Goal: Transaction & Acquisition: Purchase product/service

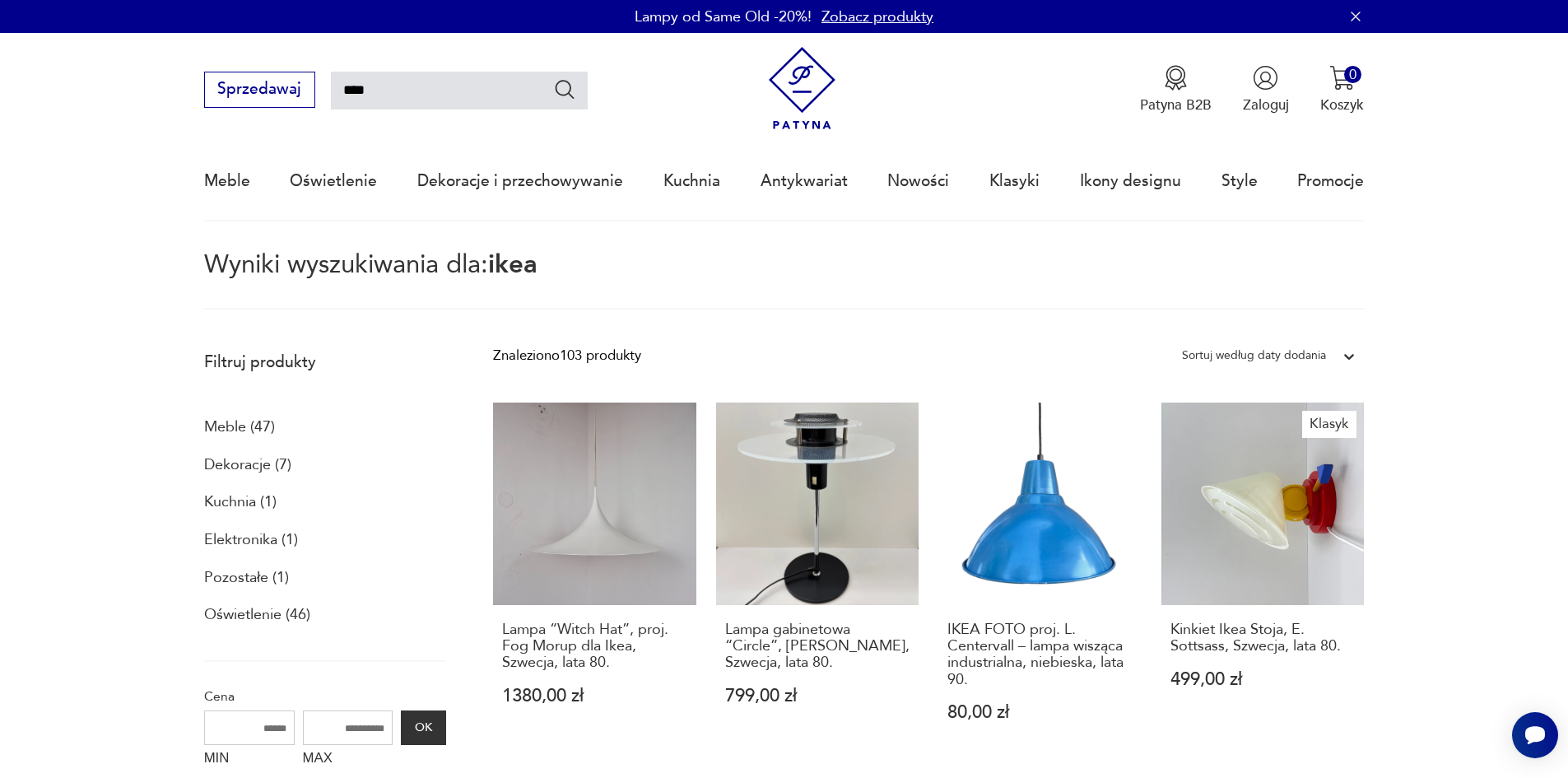
click at [357, 91] on input "****" at bounding box center [459, 90] width 257 height 38
drag, startPoint x: 378, startPoint y: 88, endPoint x: 303, endPoint y: 88, distance: 75.0
click at [303, 88] on div "Sprzedawaj ****" at bounding box center [395, 90] width 383 height 37
type input "******"
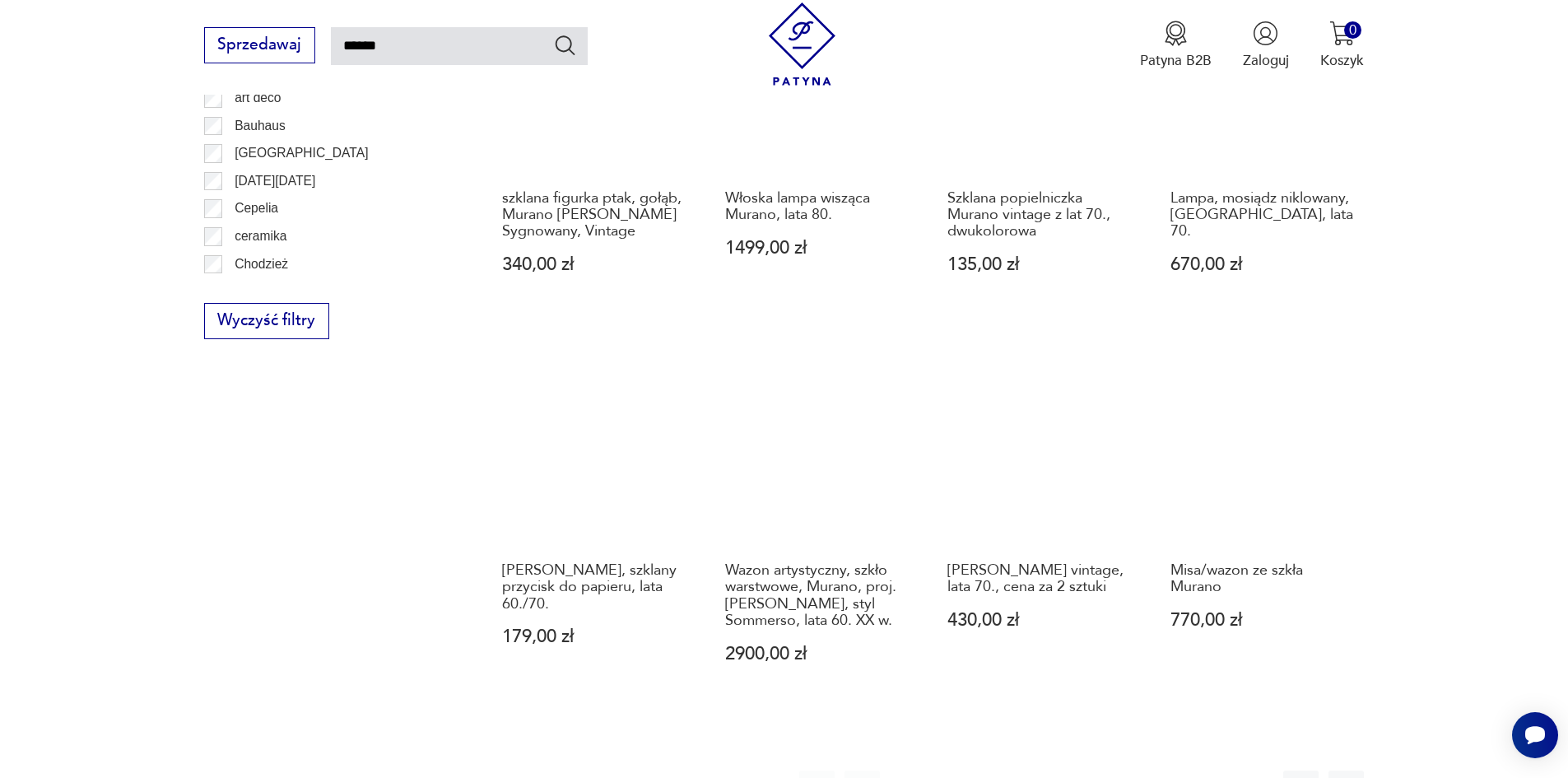
scroll to position [1330, 0]
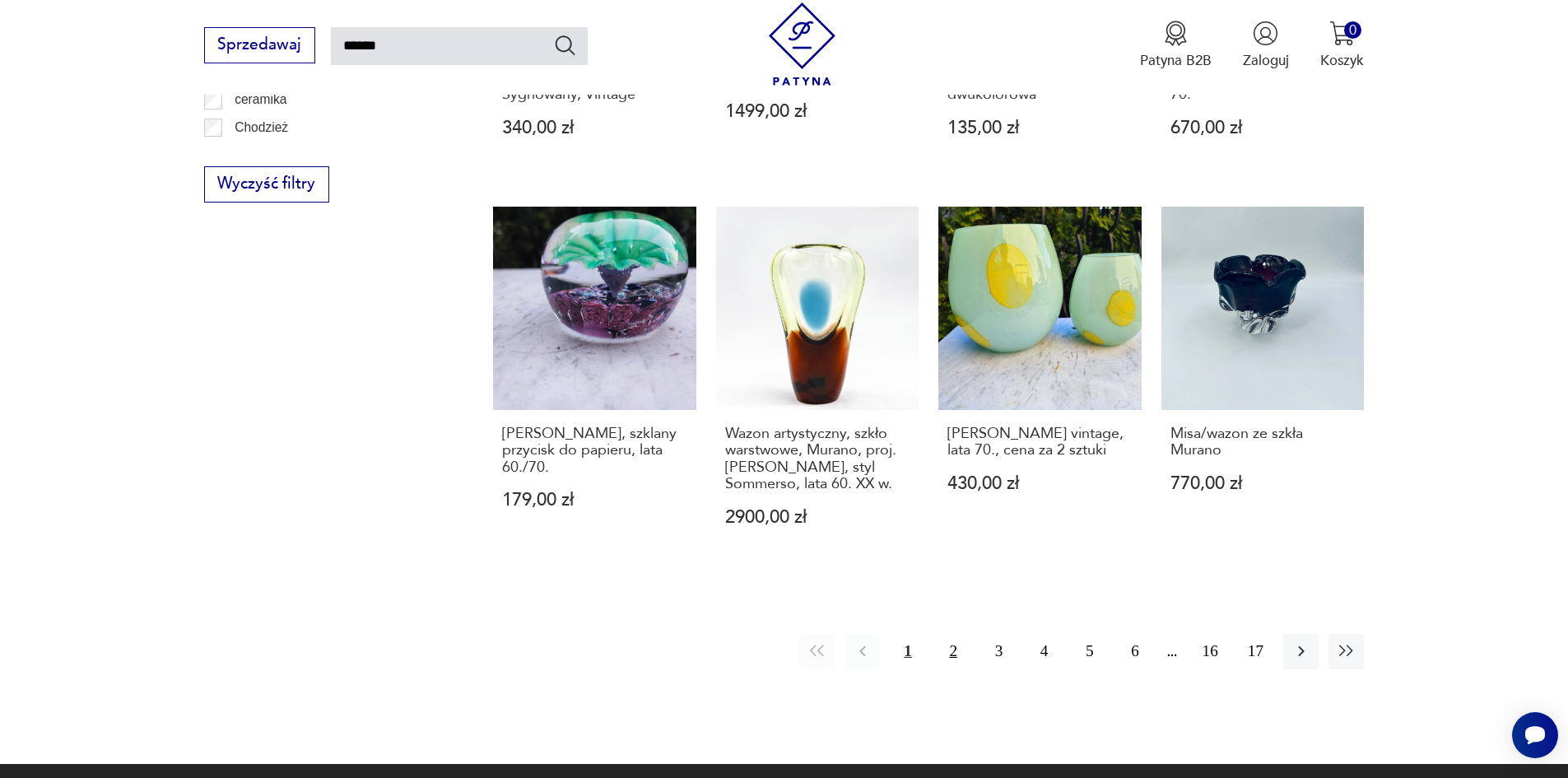
click at [954, 634] on button "2" at bounding box center [953, 652] width 36 height 36
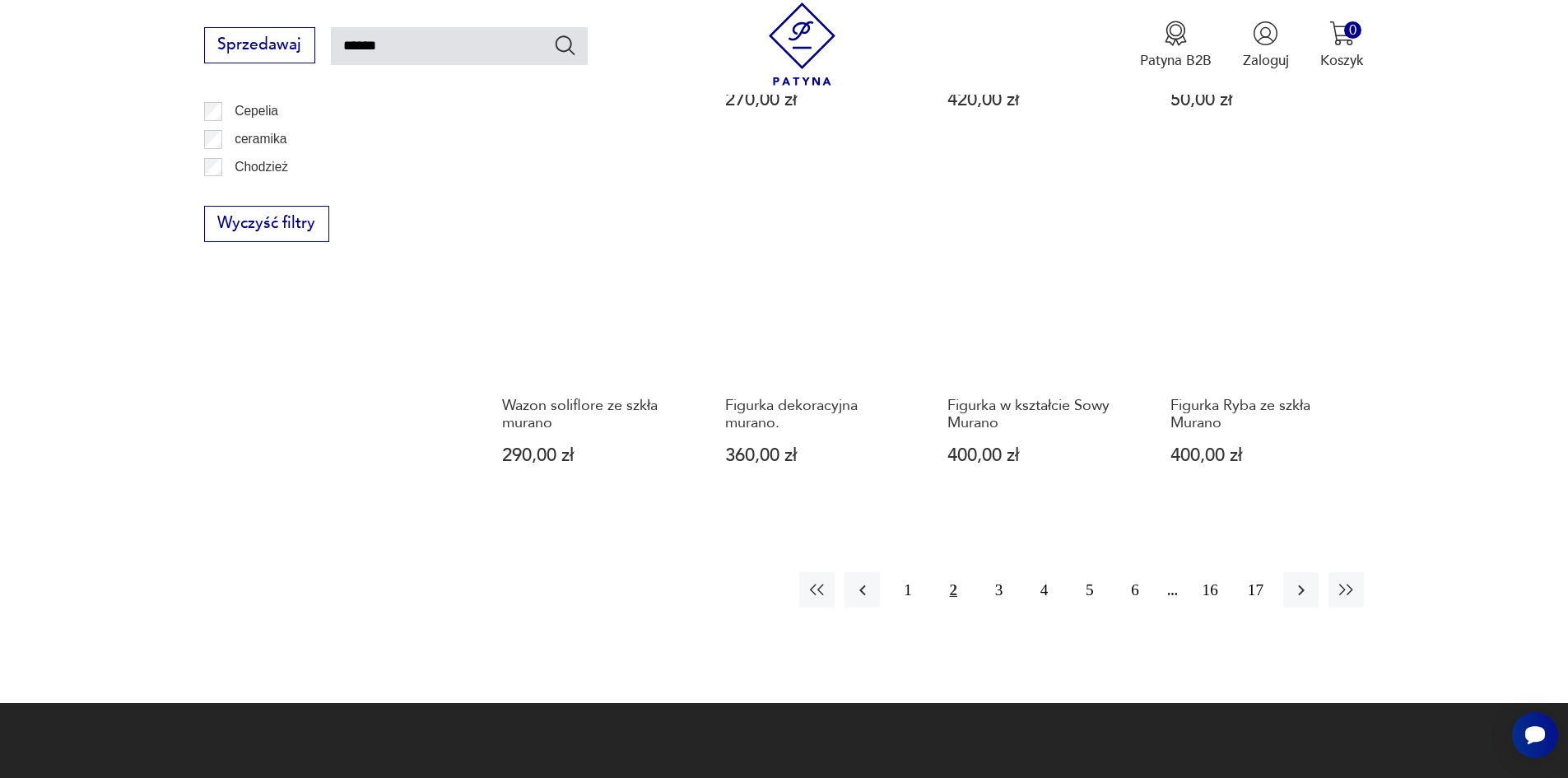
scroll to position [1412, 0]
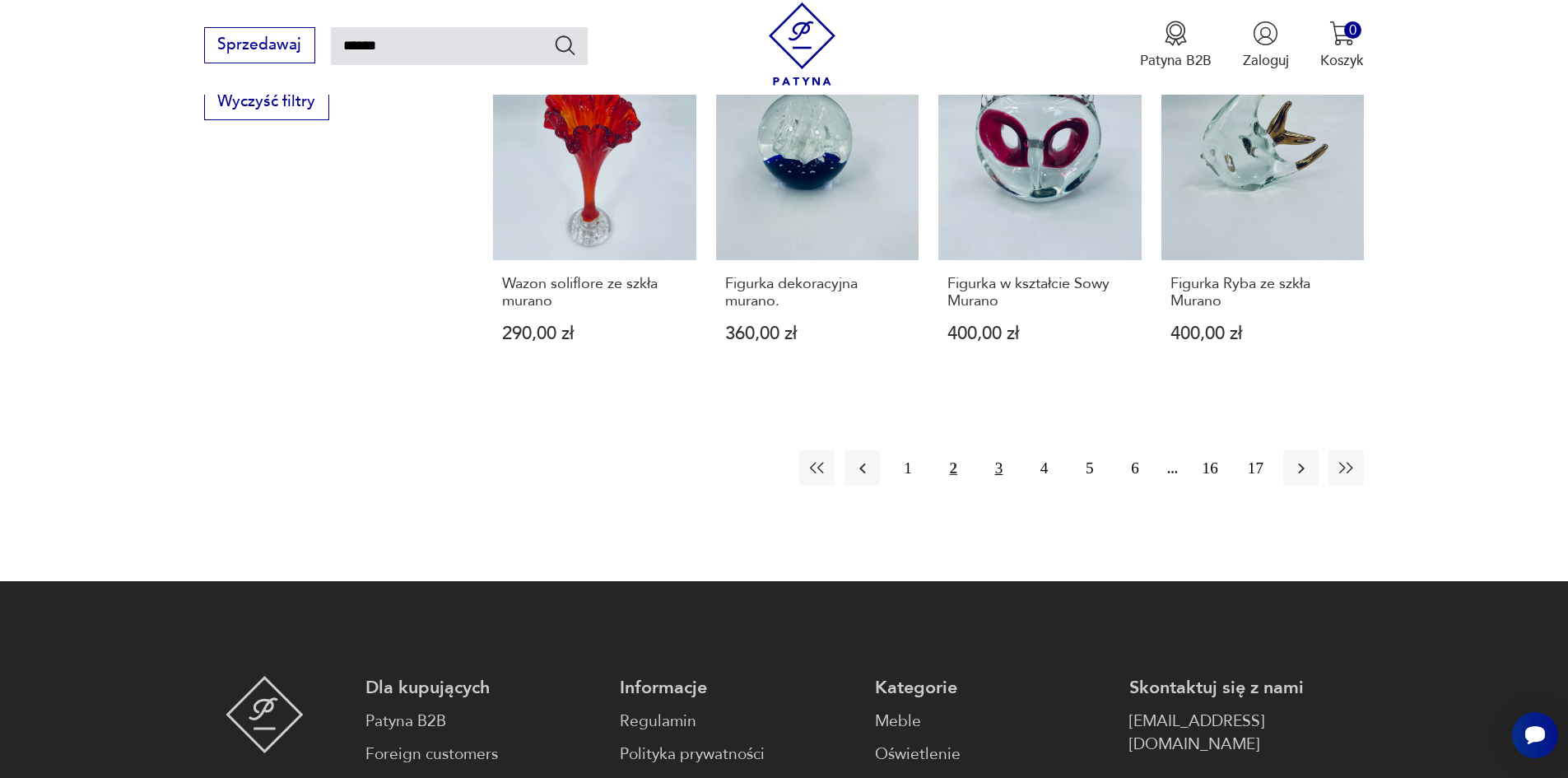
click at [995, 472] on button "3" at bounding box center [998, 468] width 36 height 36
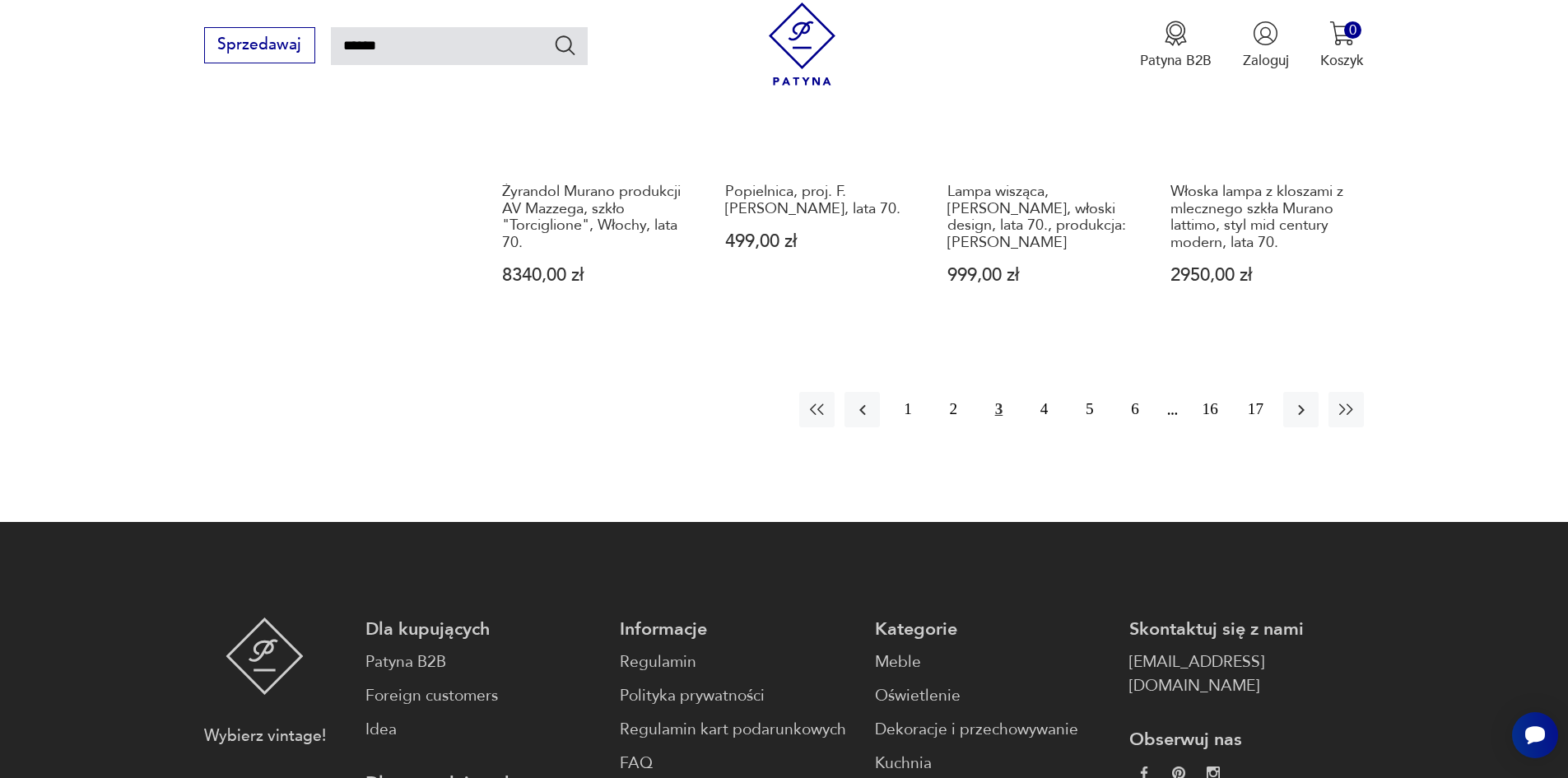
scroll to position [1742, 0]
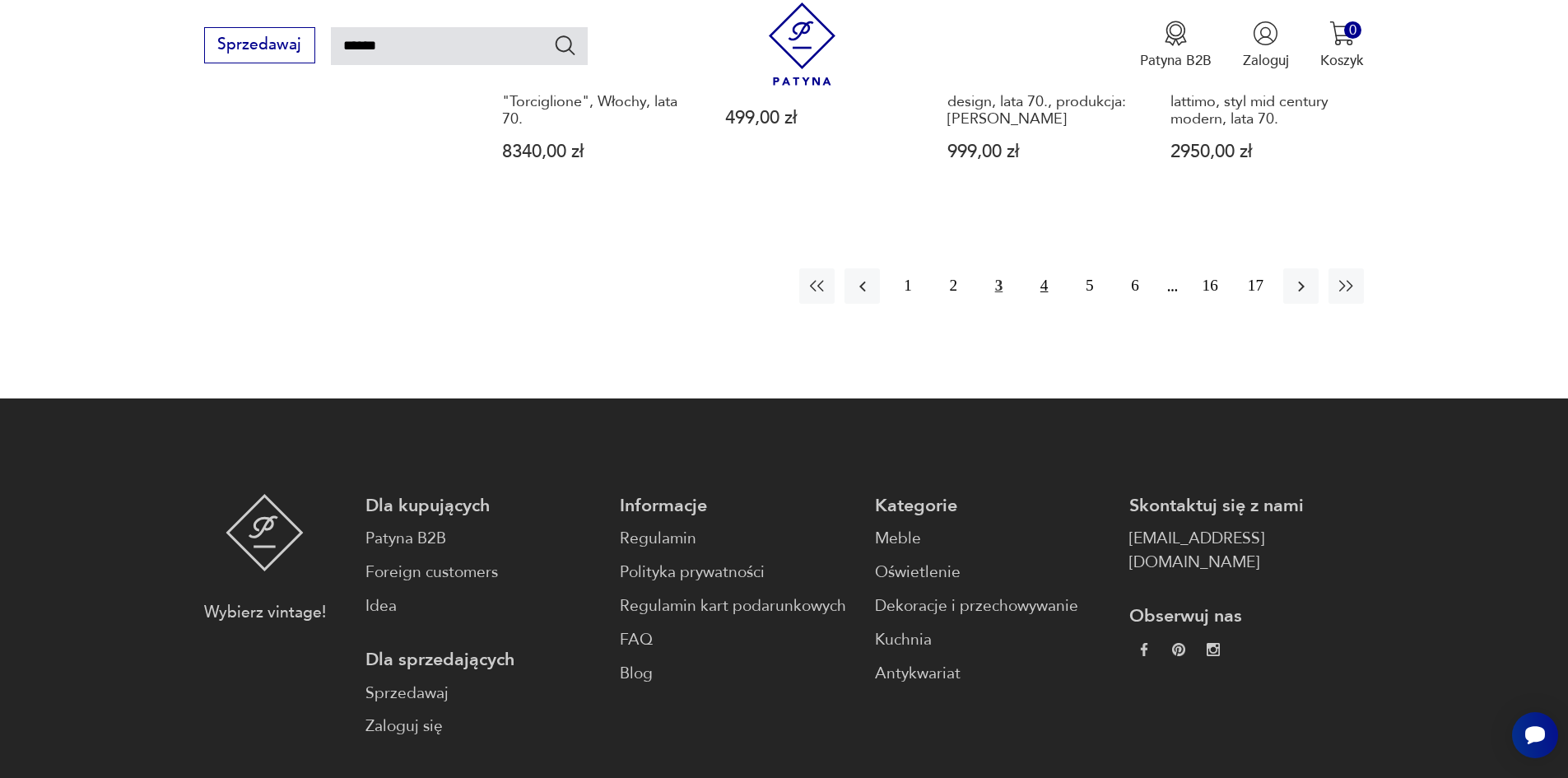
click at [1048, 268] on button "4" at bounding box center [1044, 286] width 36 height 36
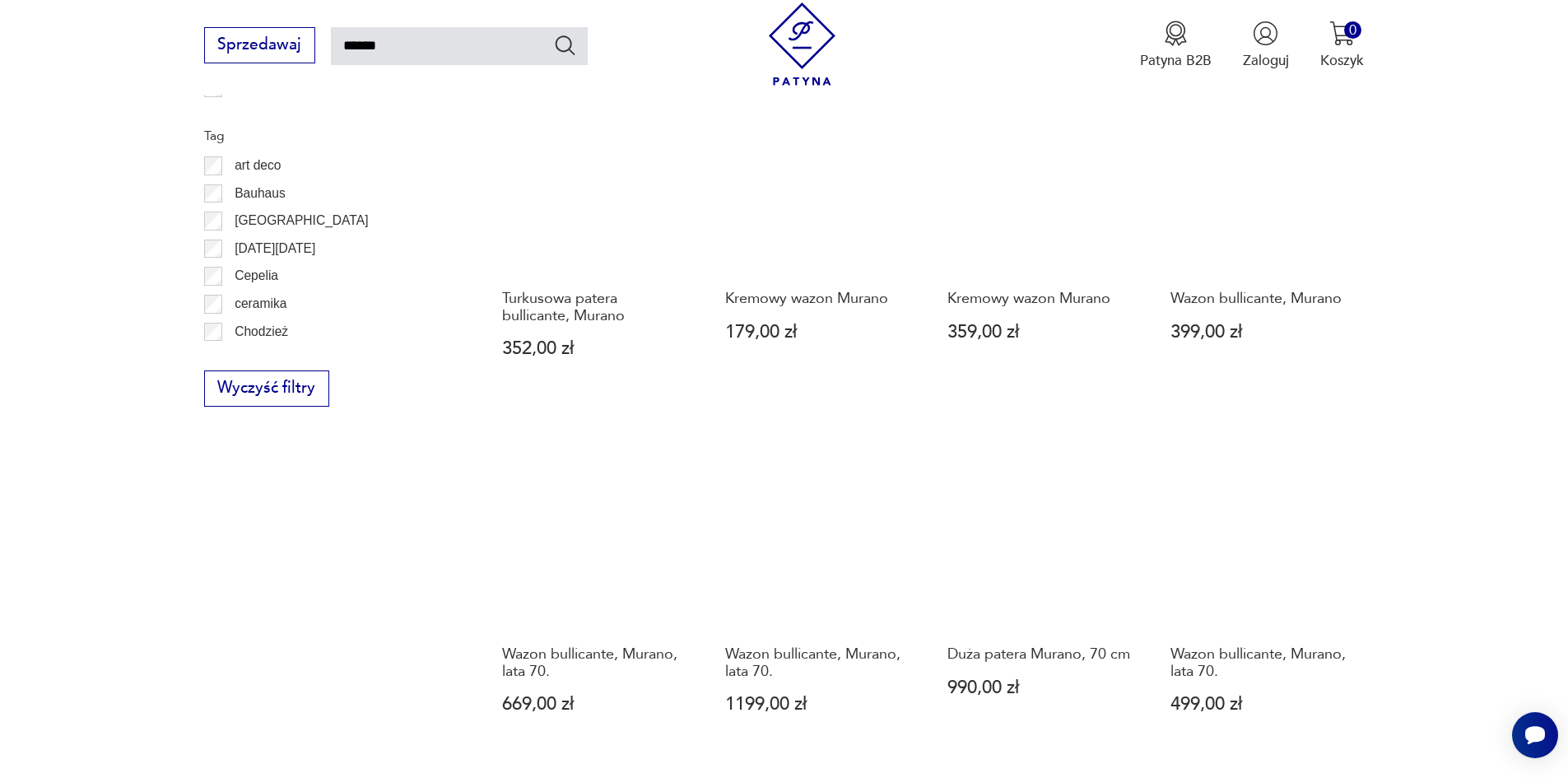
scroll to position [1248, 0]
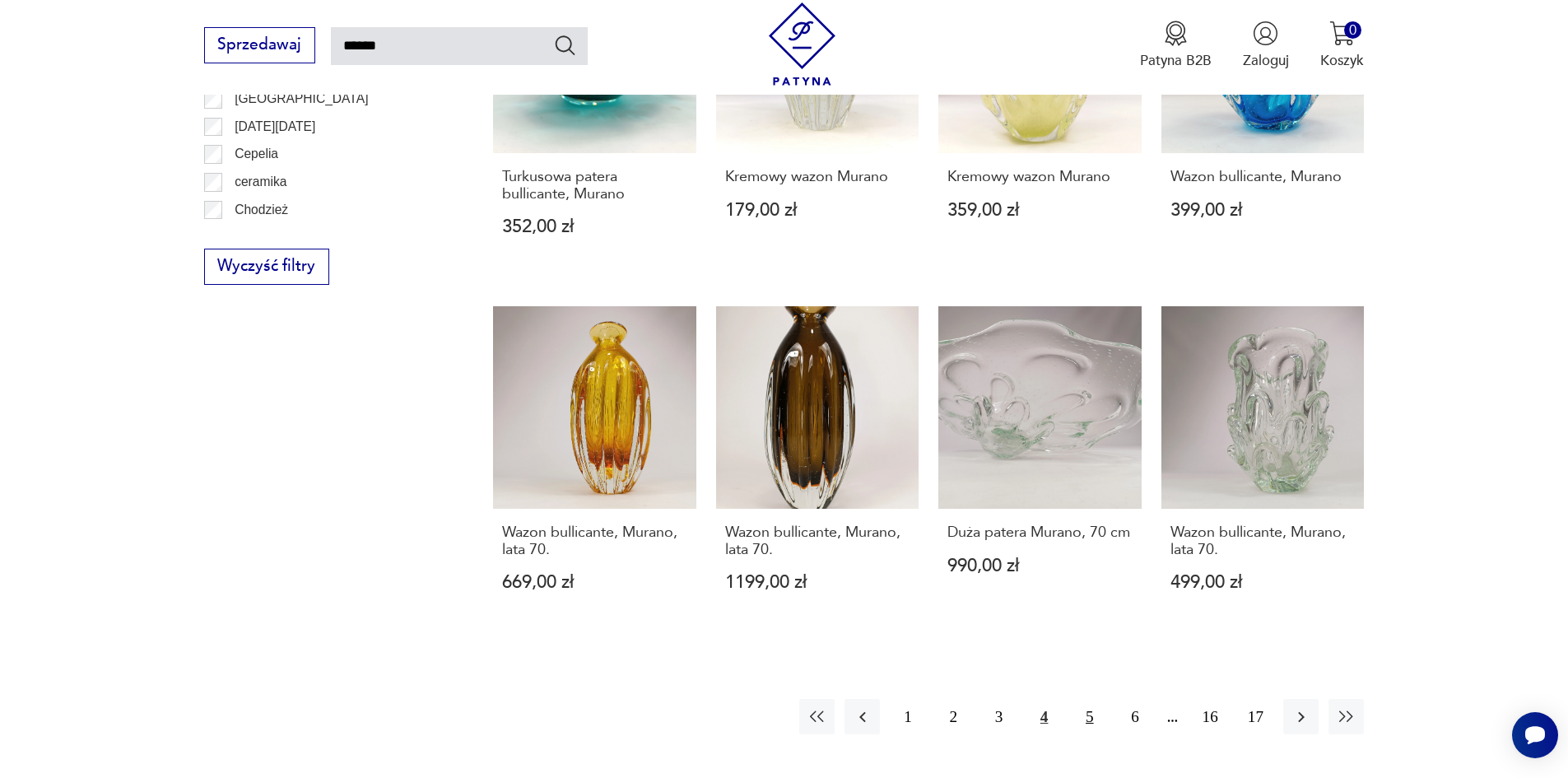
click at [1089, 699] on button "5" at bounding box center [1089, 717] width 36 height 36
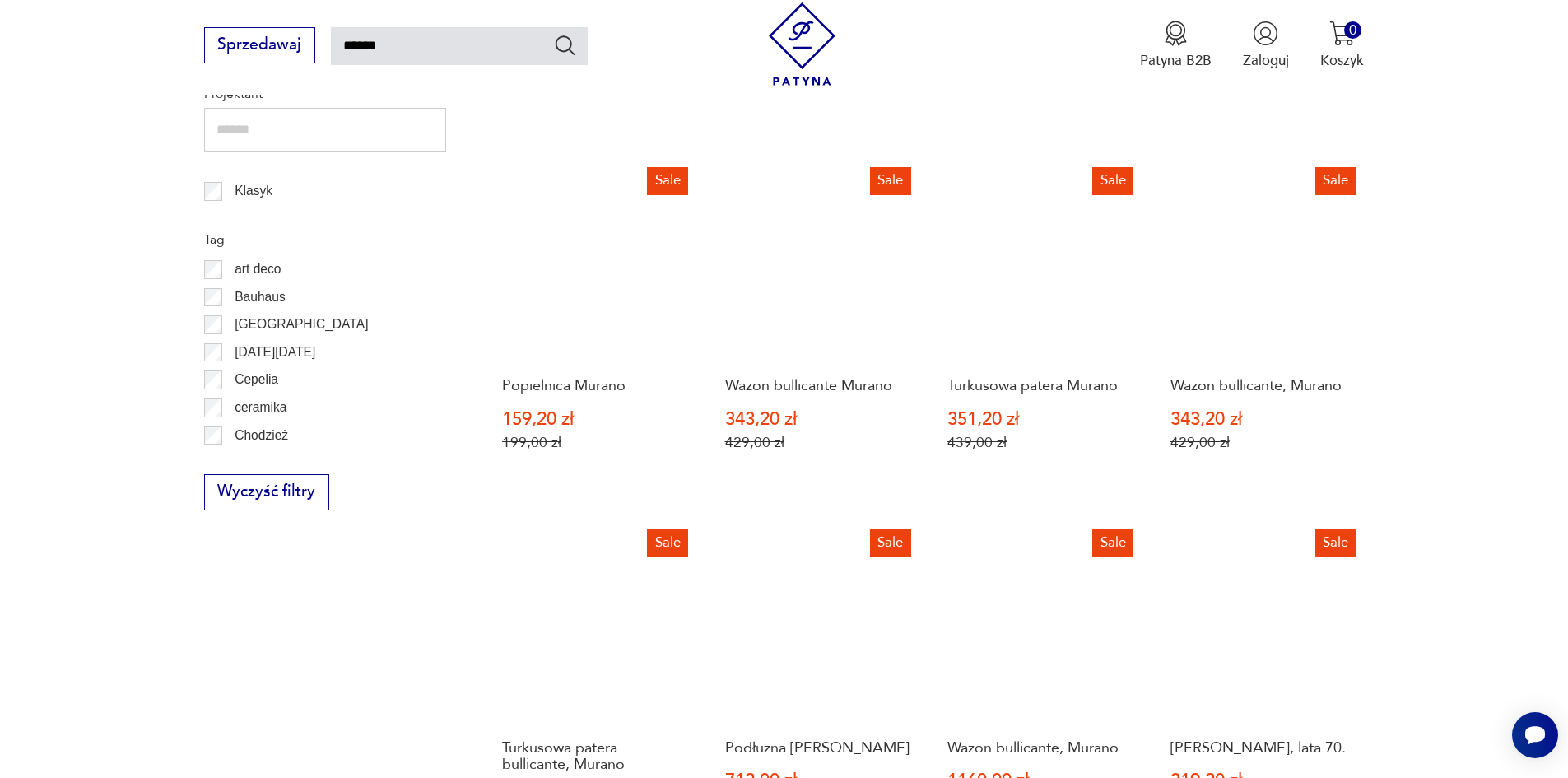
scroll to position [1248, 0]
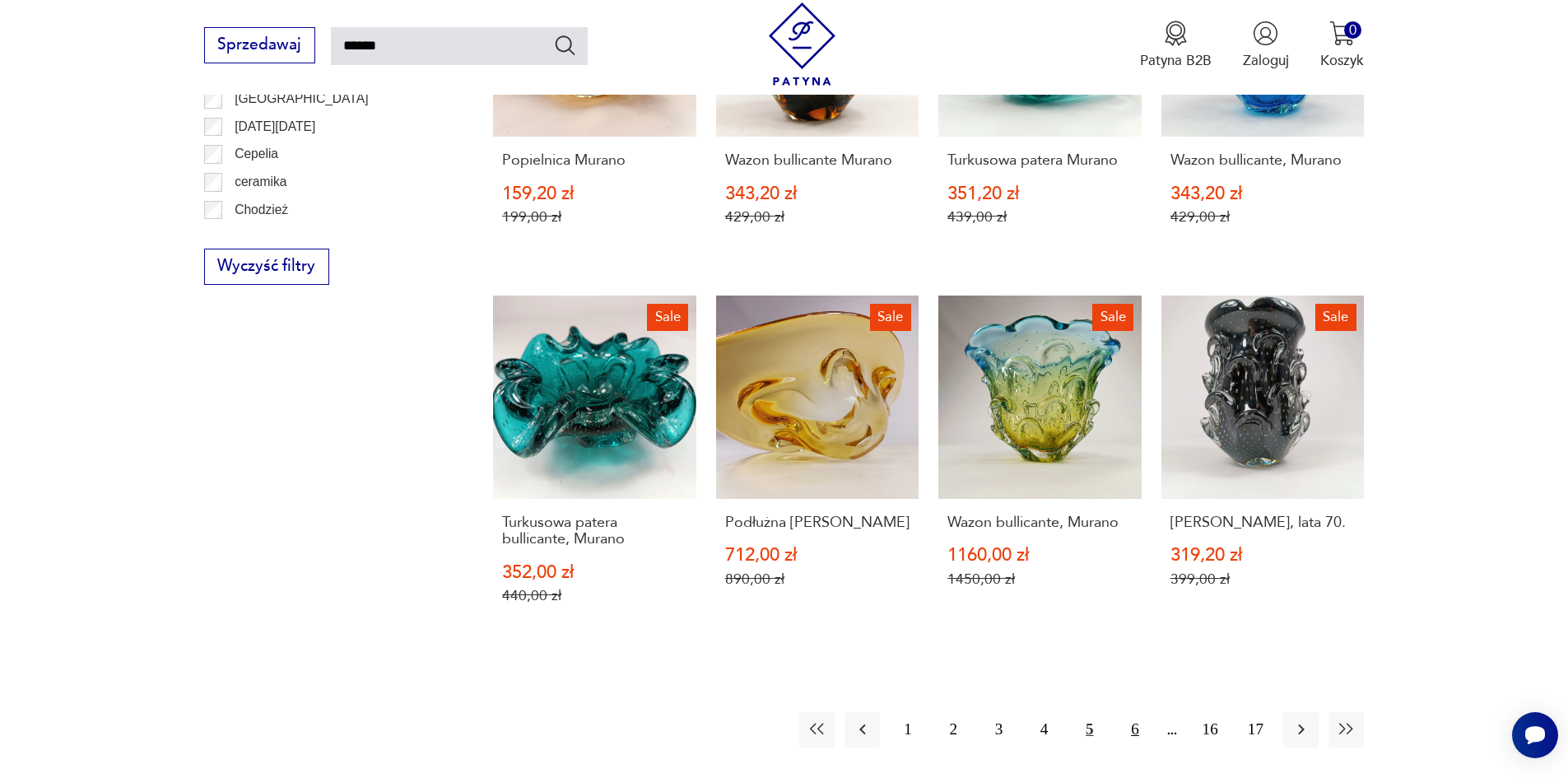
click at [1127, 712] on button "6" at bounding box center [1134, 729] width 36 height 36
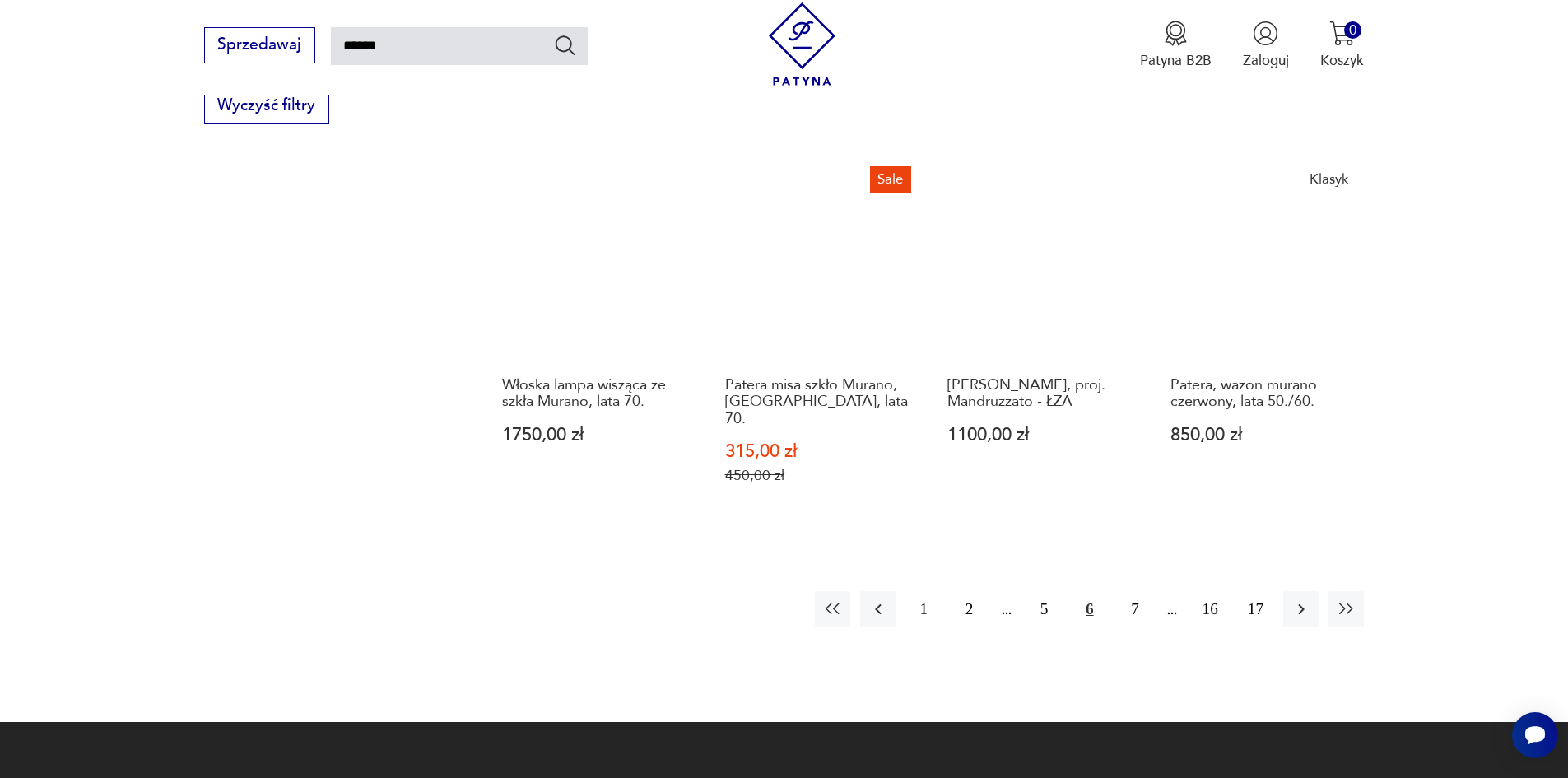
scroll to position [1412, 0]
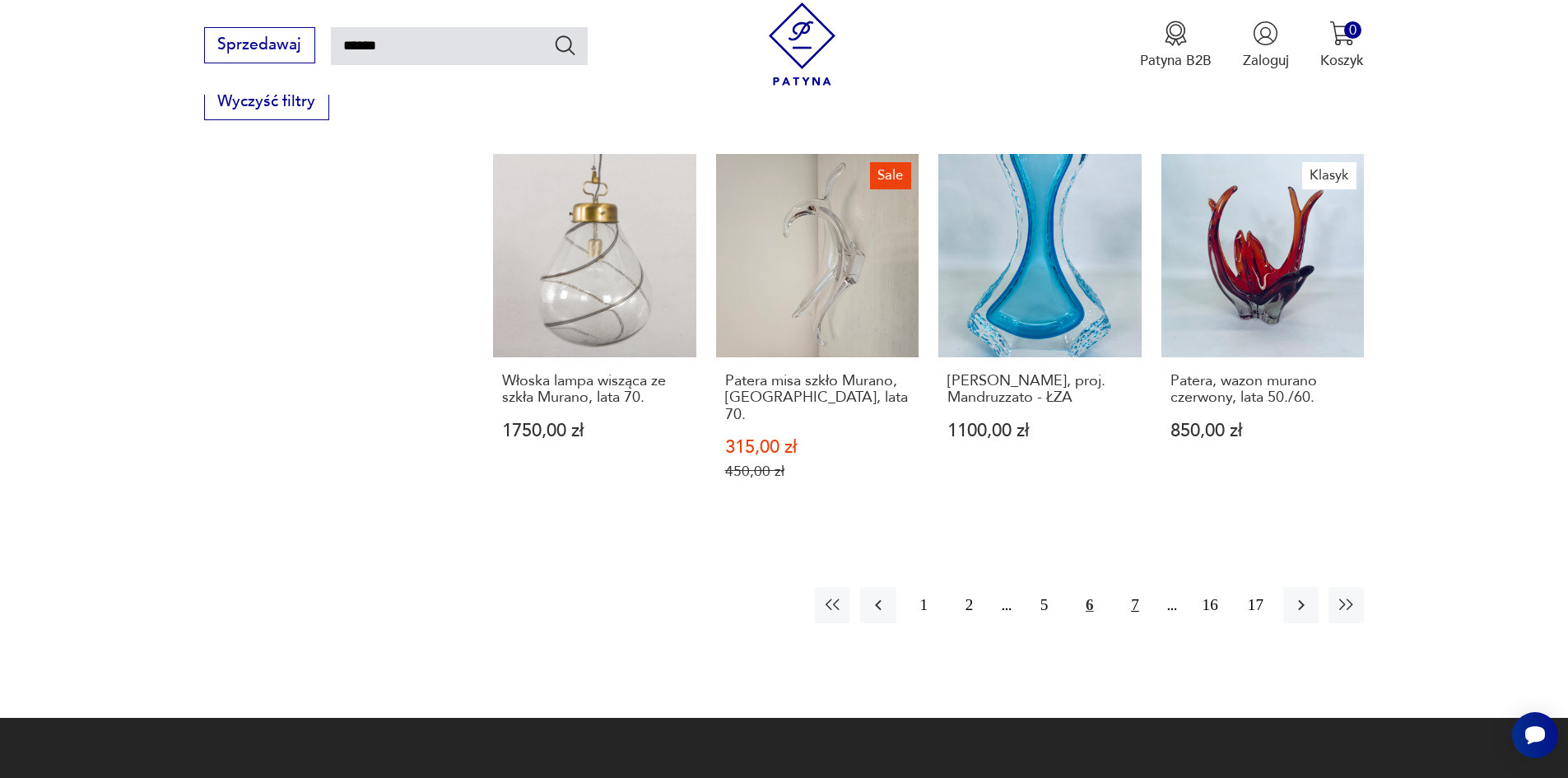
click at [1136, 587] on button "7" at bounding box center [1134, 604] width 36 height 36
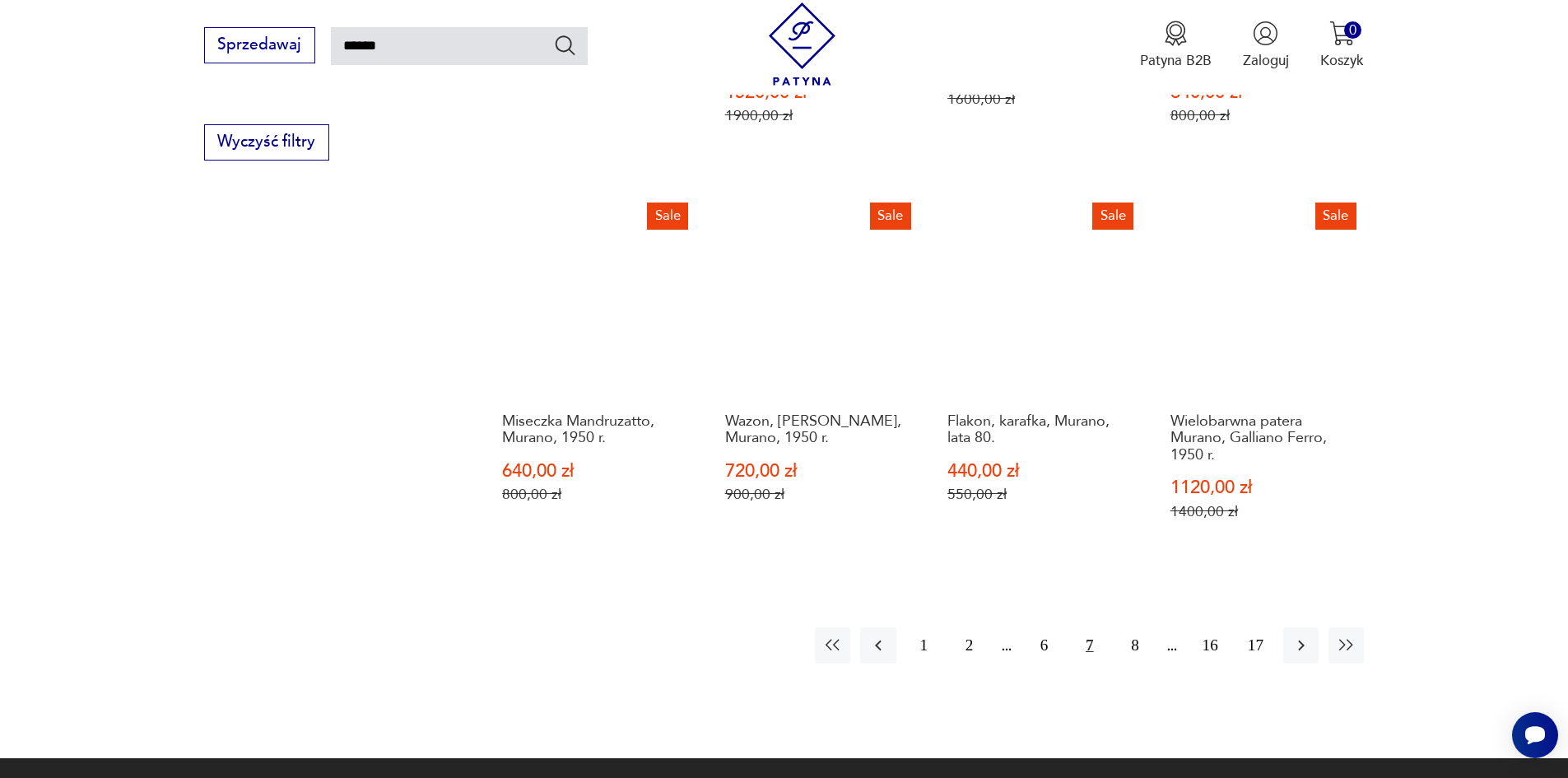
scroll to position [1412, 0]
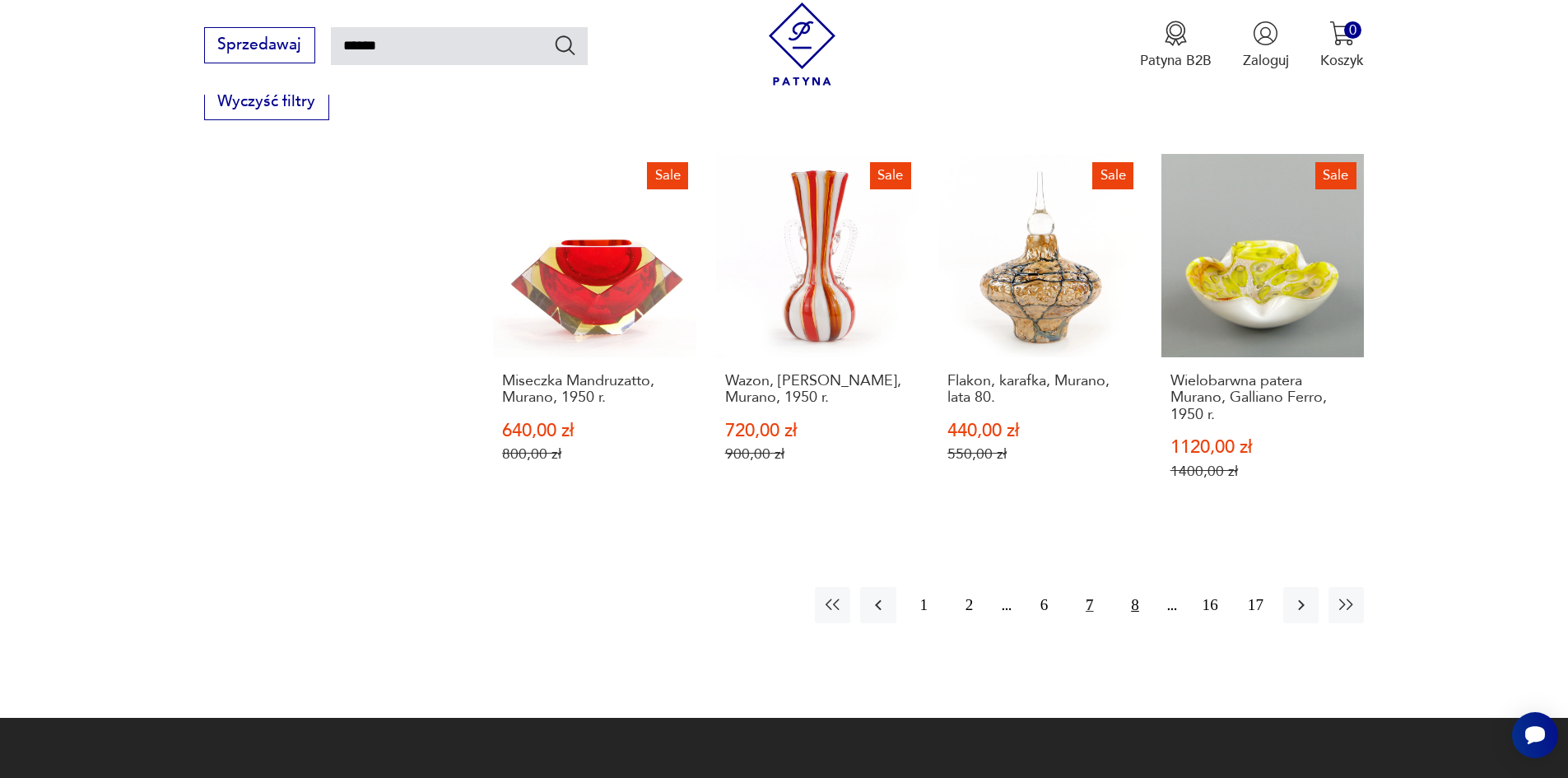
click at [1141, 587] on button "8" at bounding box center [1134, 604] width 36 height 36
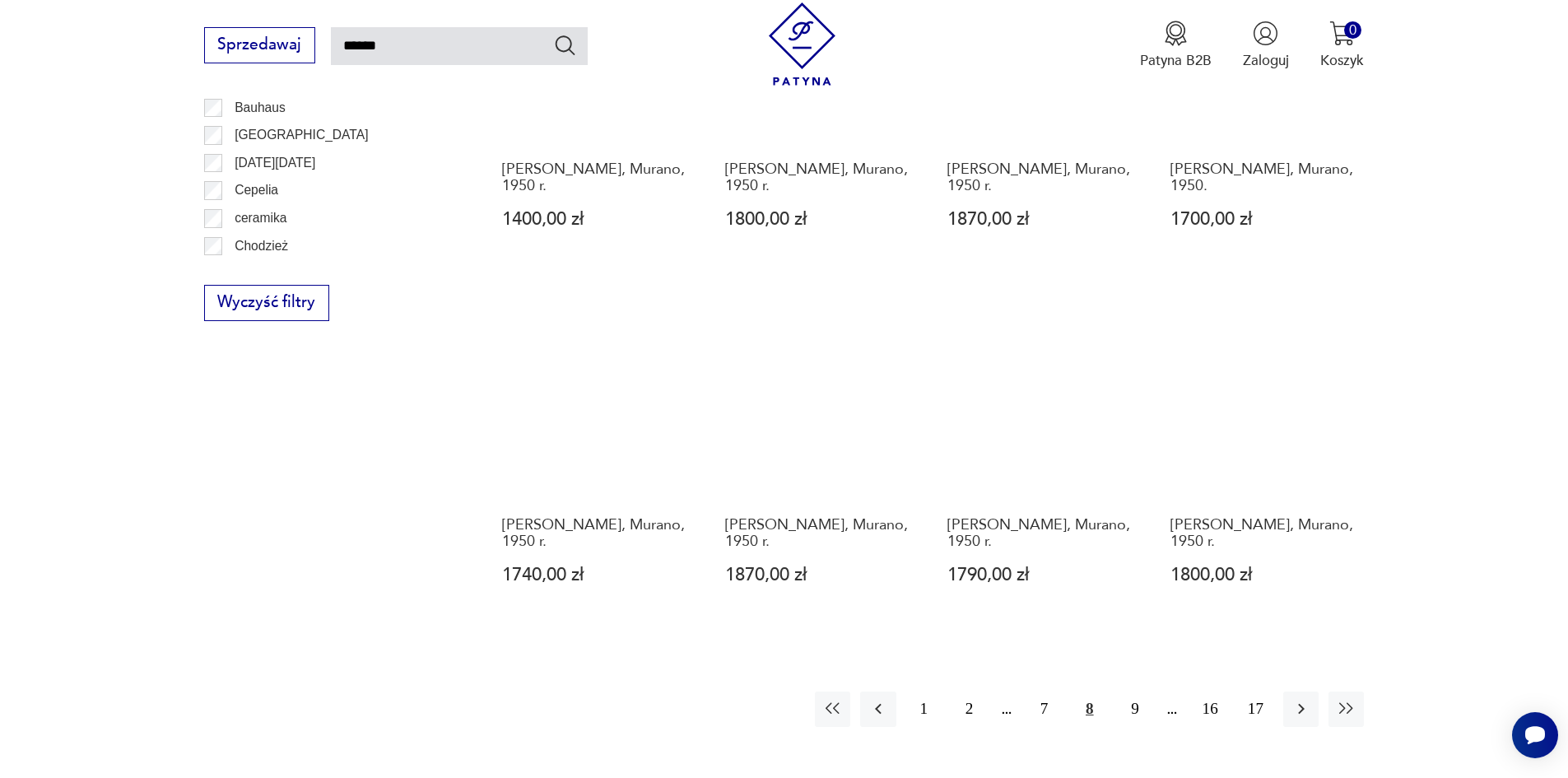
scroll to position [1330, 0]
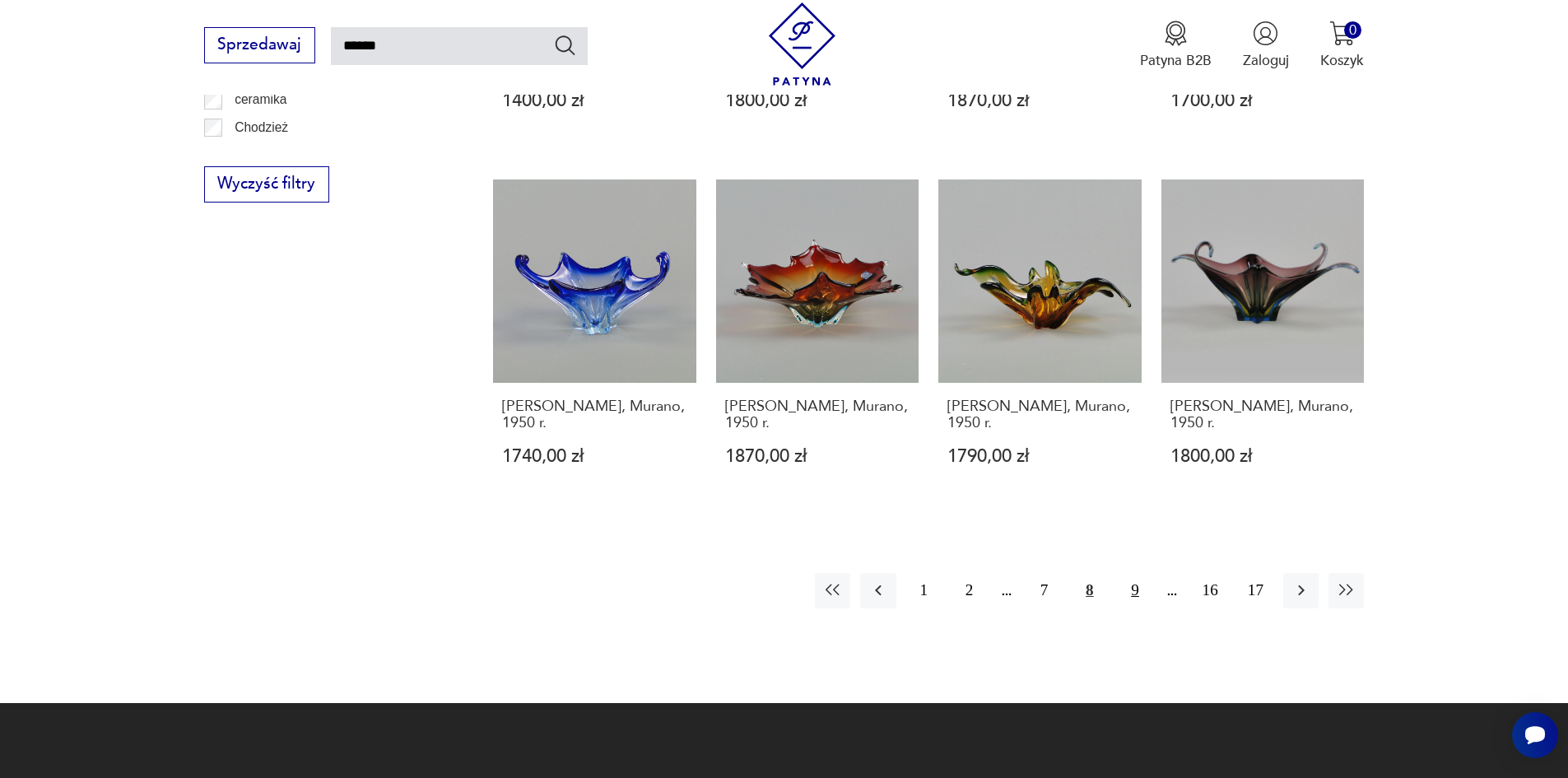
click at [1128, 599] on button "9" at bounding box center [1134, 590] width 36 height 36
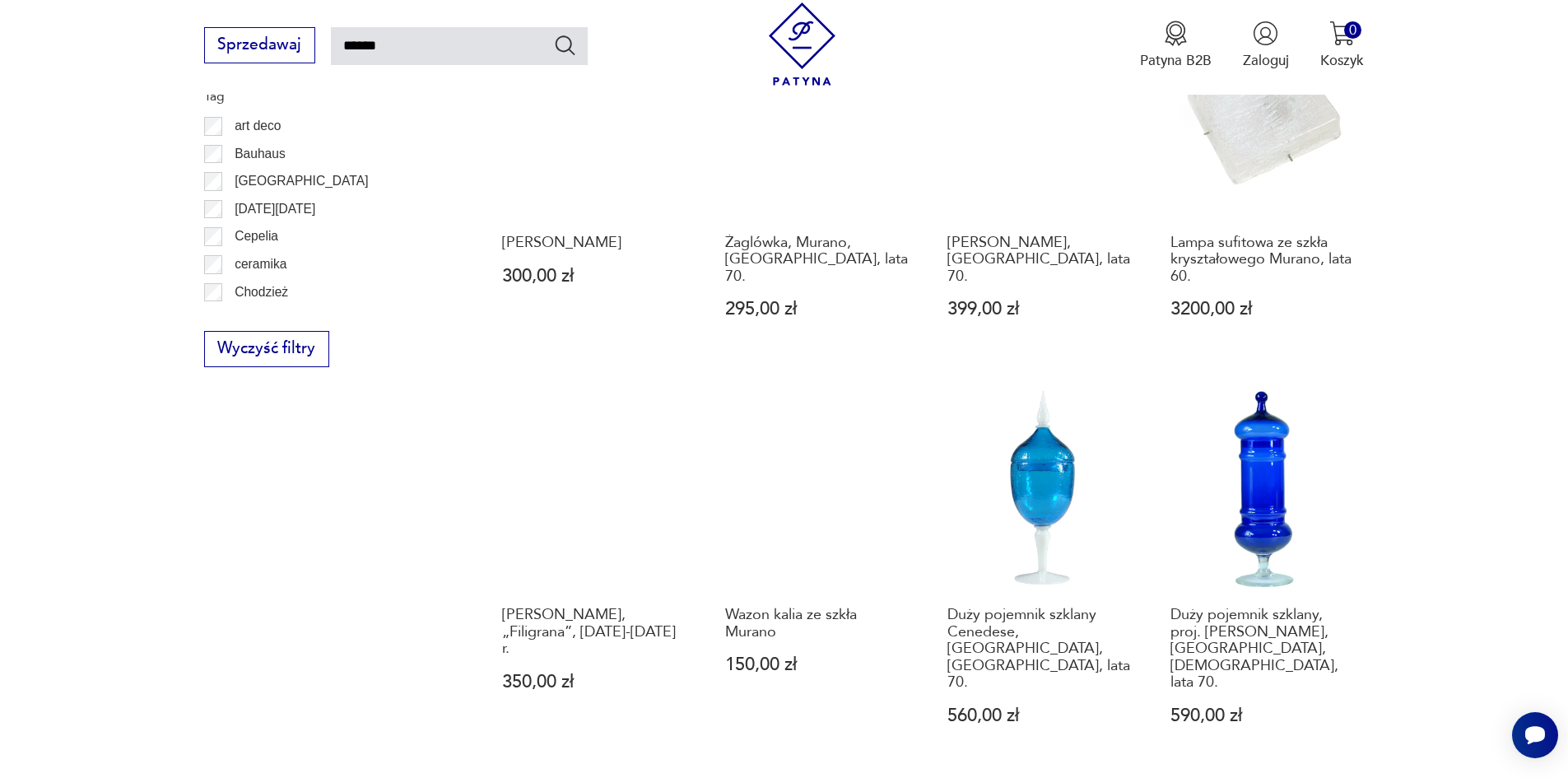
scroll to position [1412, 0]
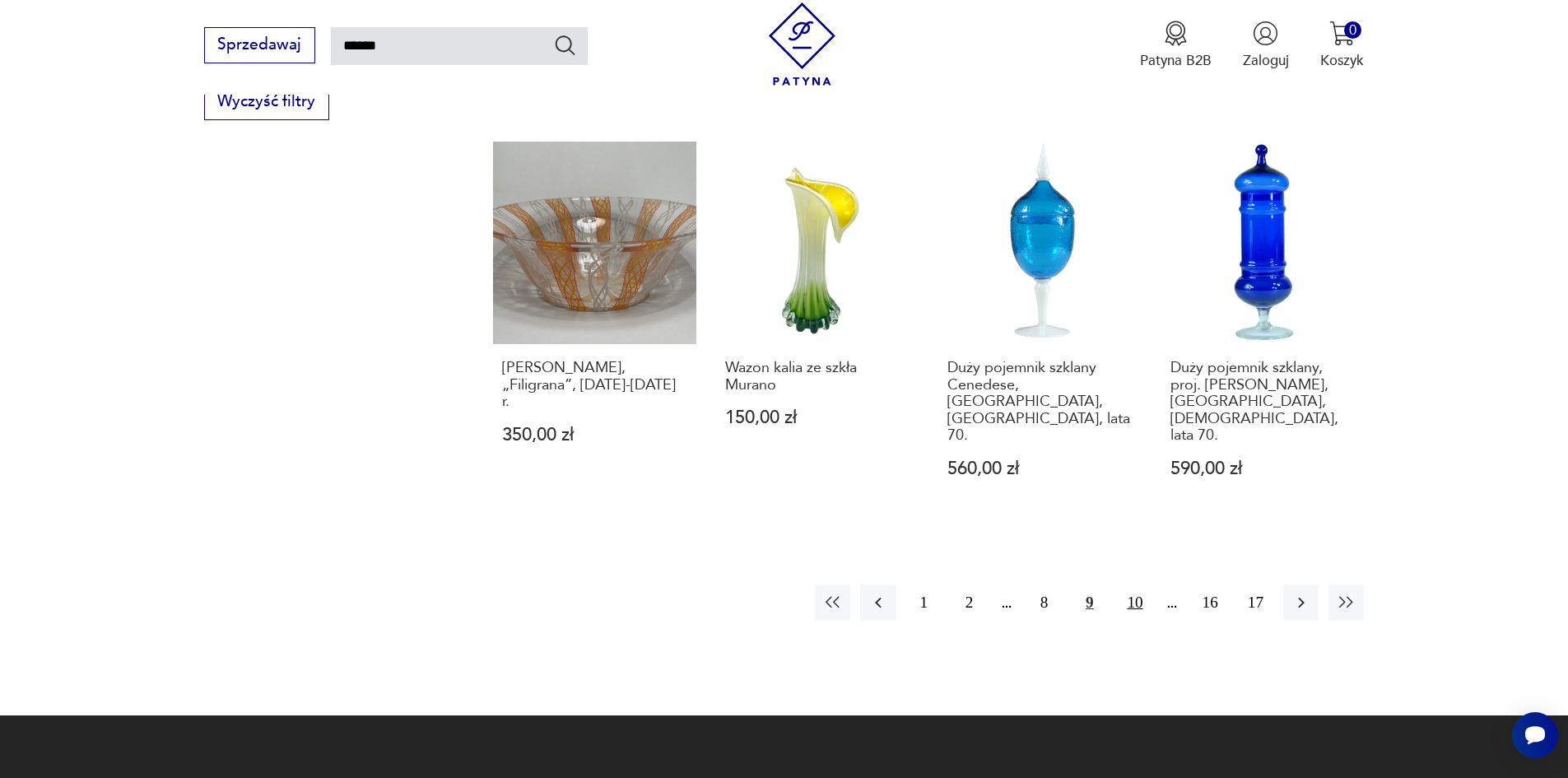
click at [1135, 585] on button "10" at bounding box center [1134, 602] width 36 height 36
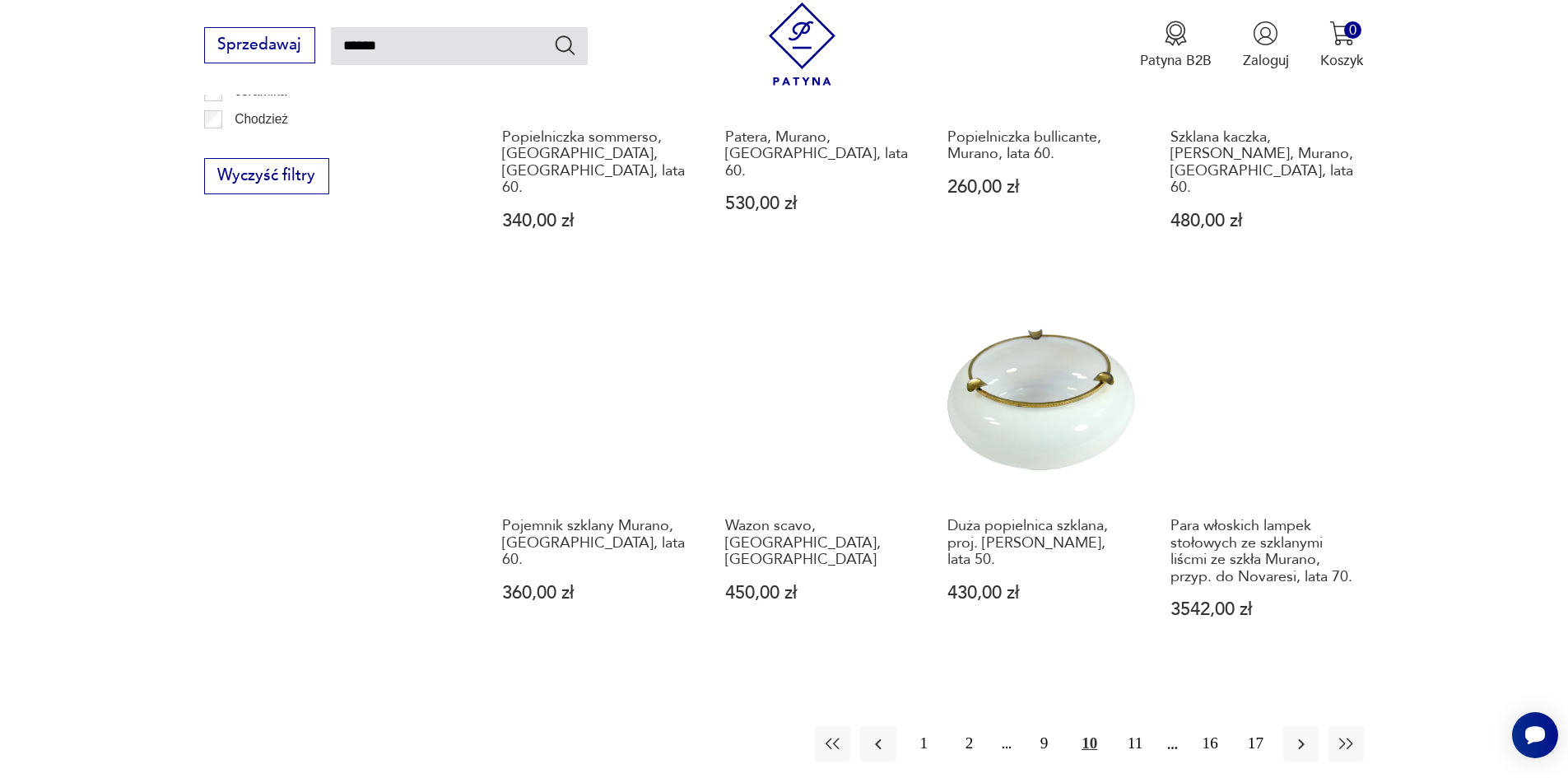
scroll to position [1412, 0]
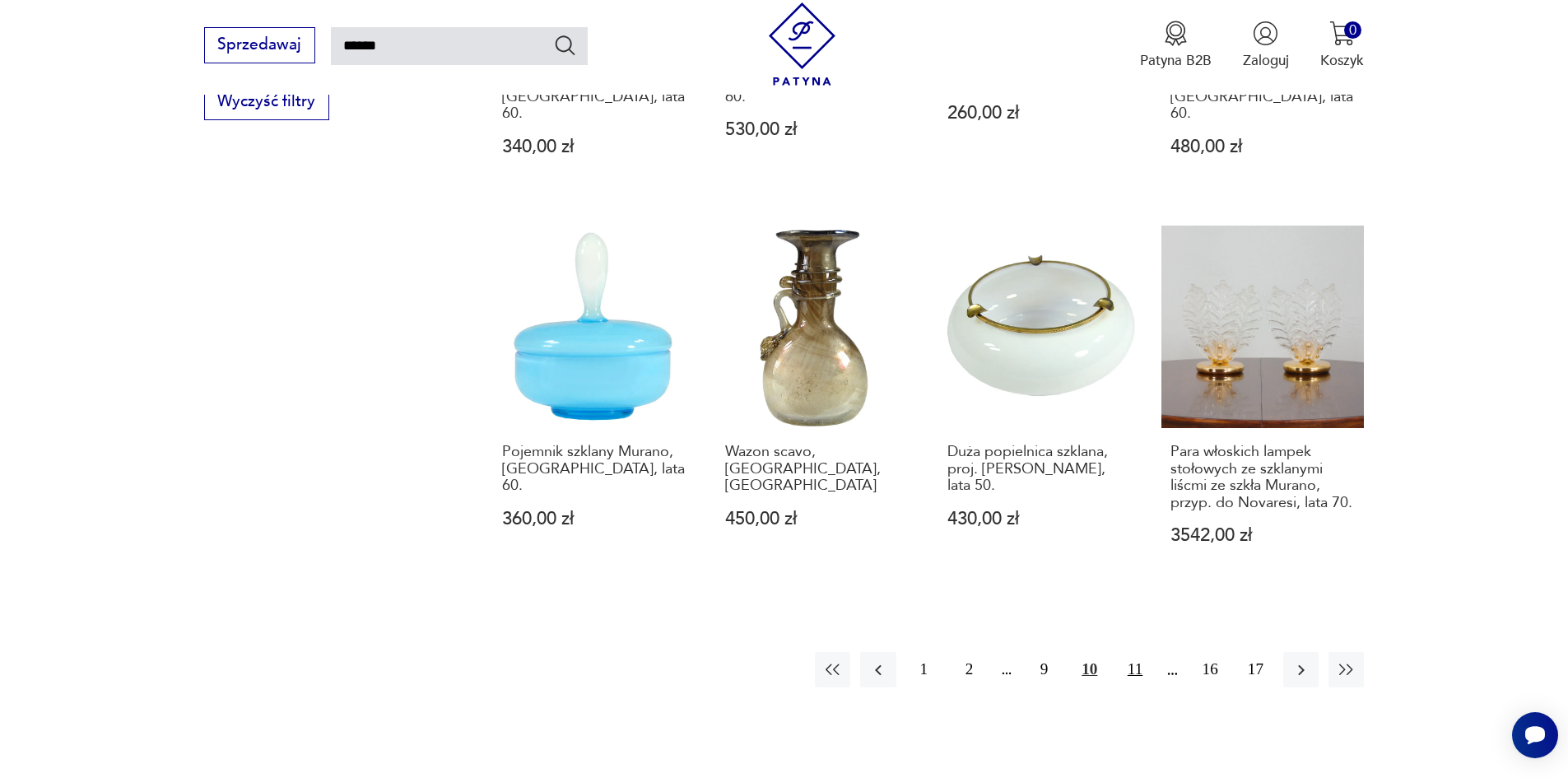
click at [1147, 652] on button "11" at bounding box center [1134, 669] width 36 height 36
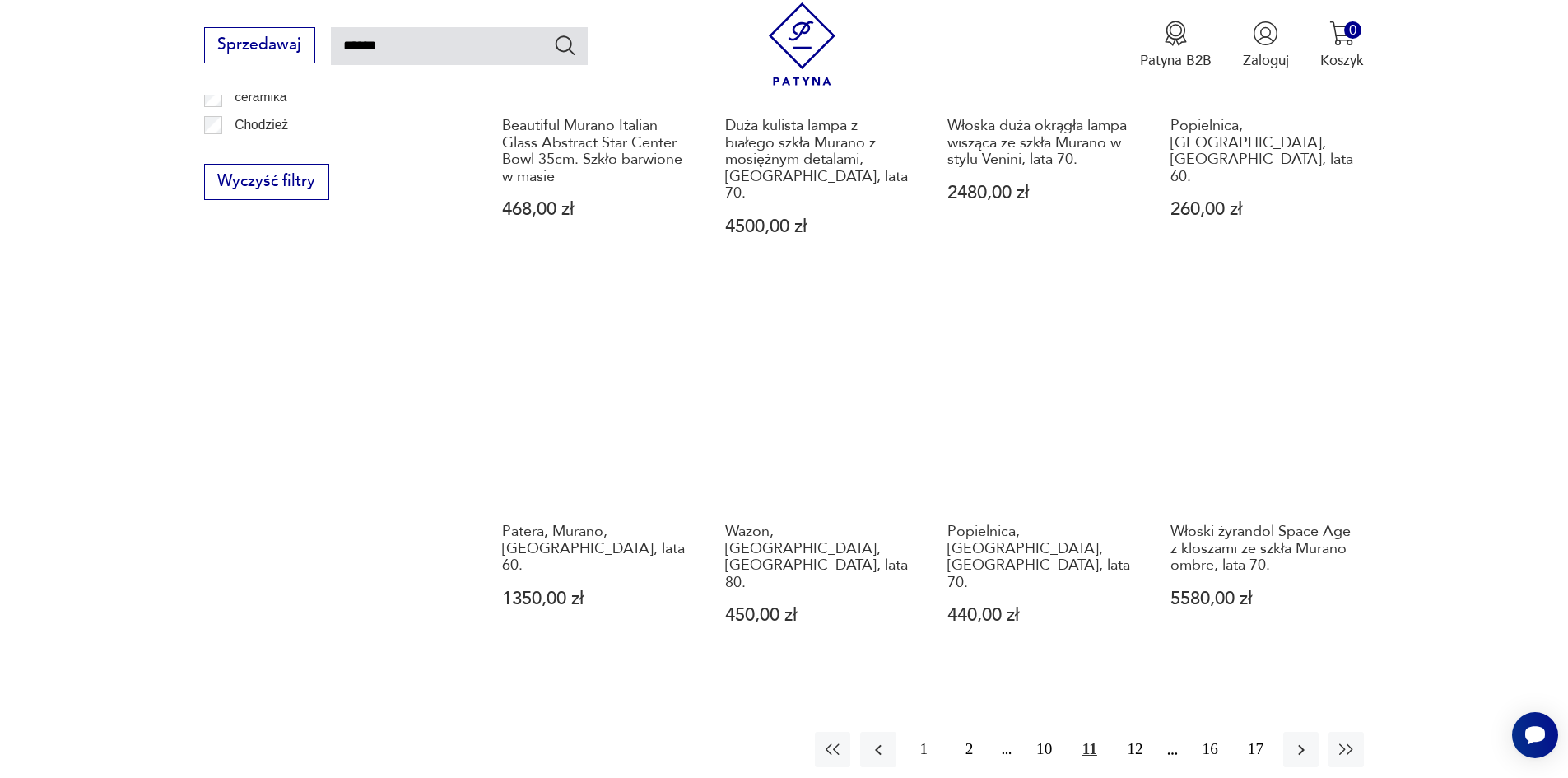
scroll to position [1412, 0]
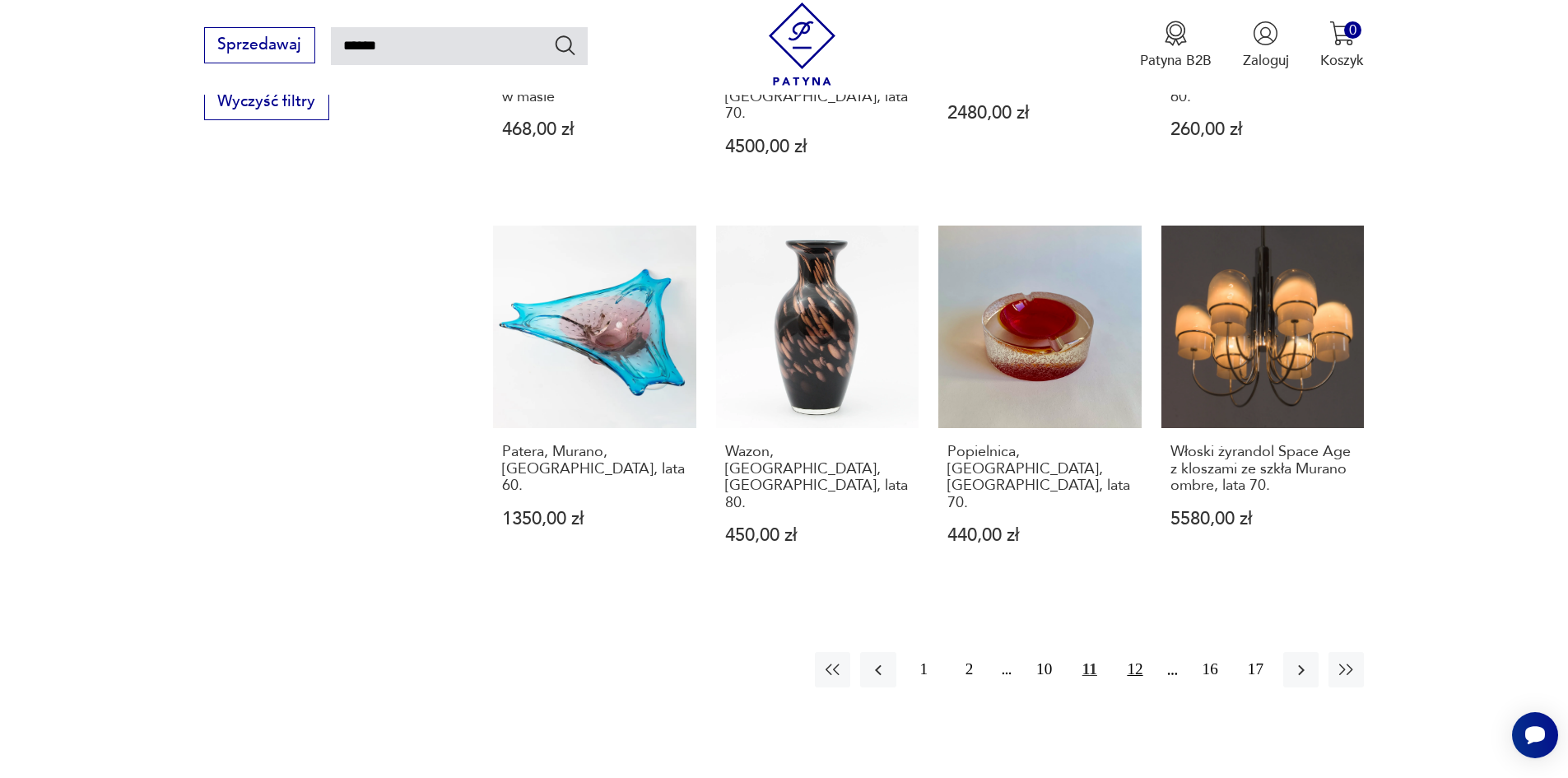
click at [1139, 652] on button "12" at bounding box center [1134, 669] width 36 height 36
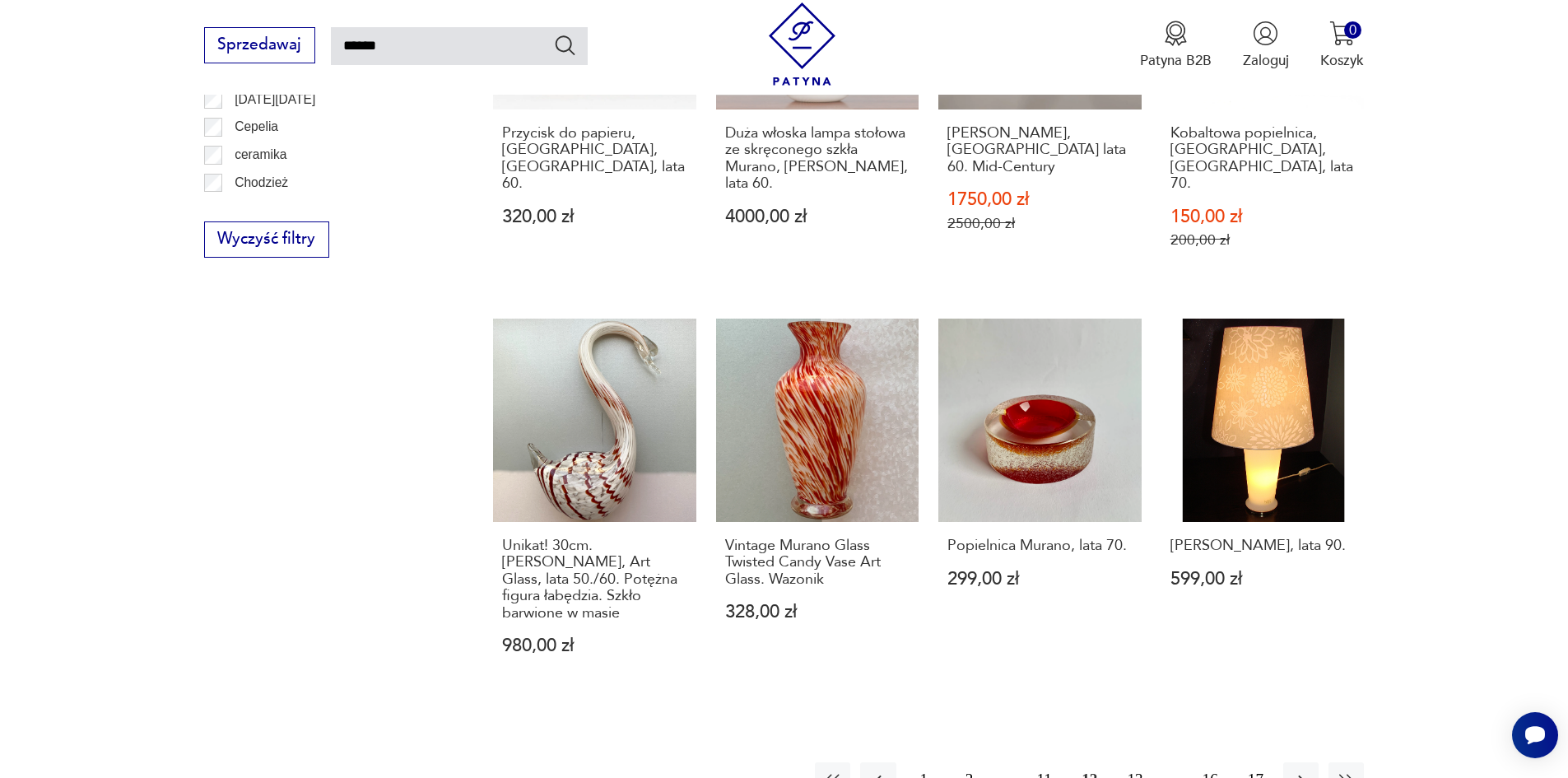
scroll to position [1495, 0]
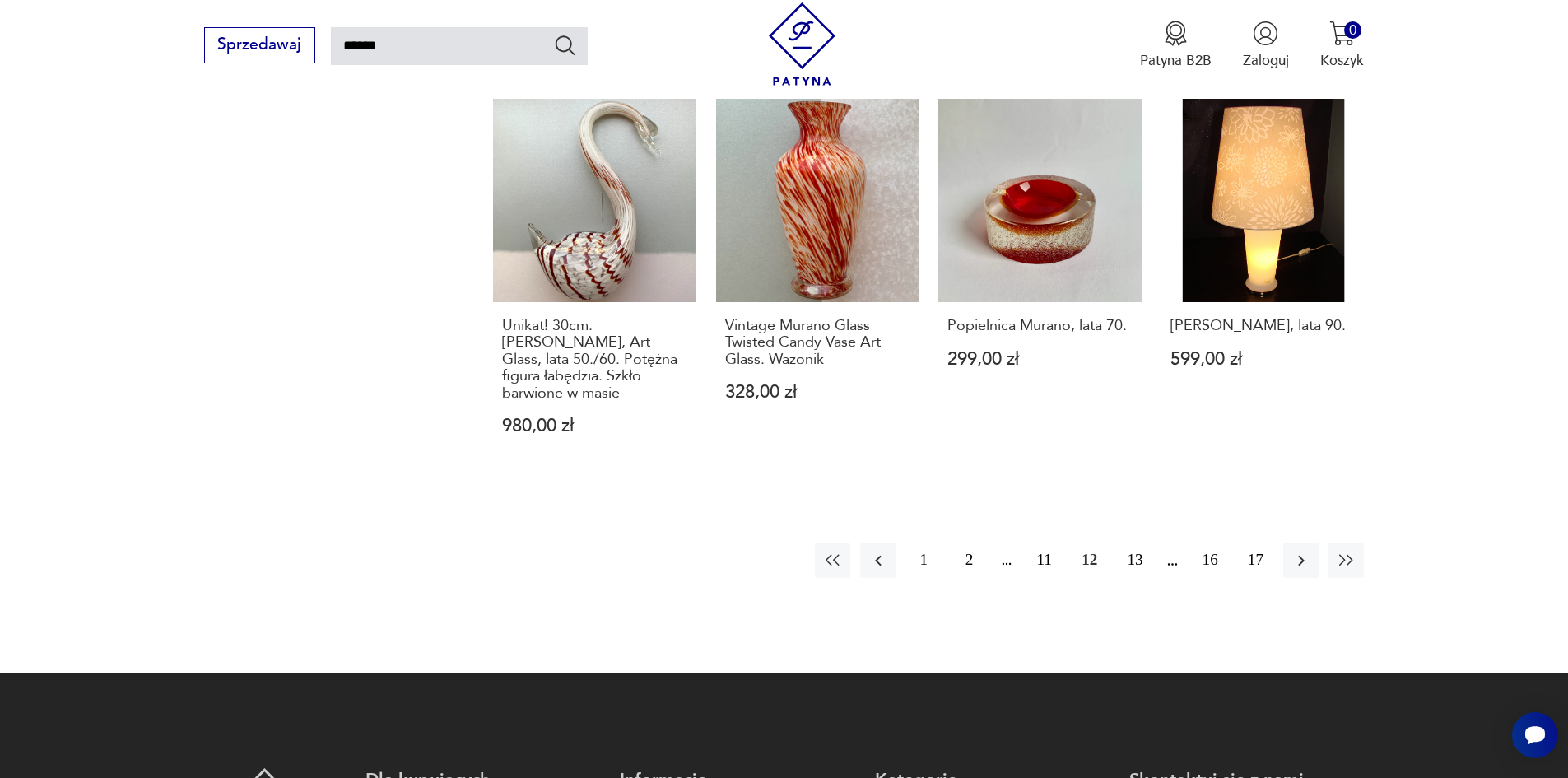
click at [1142, 543] on button "13" at bounding box center [1134, 560] width 36 height 36
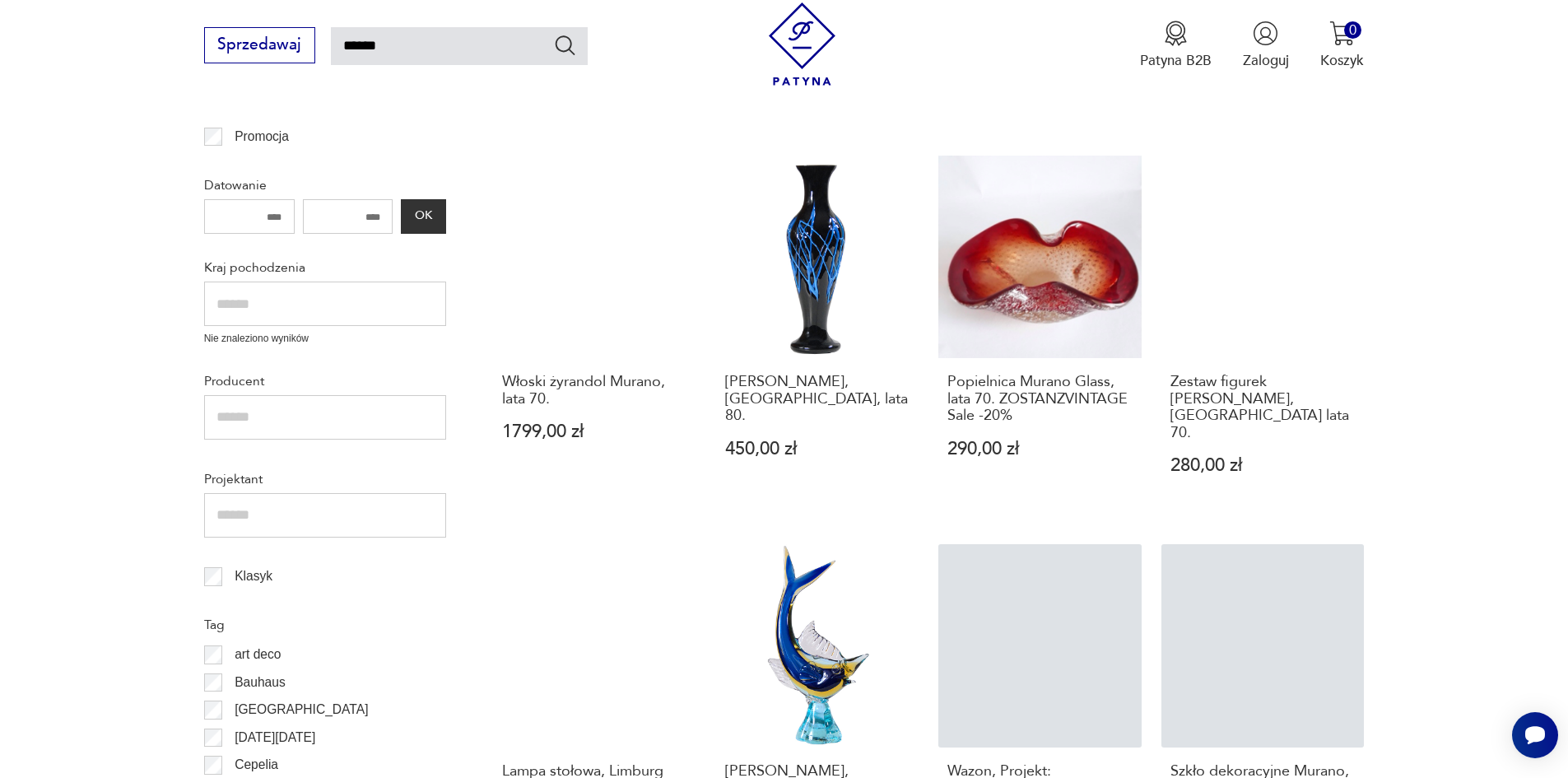
scroll to position [753, 0]
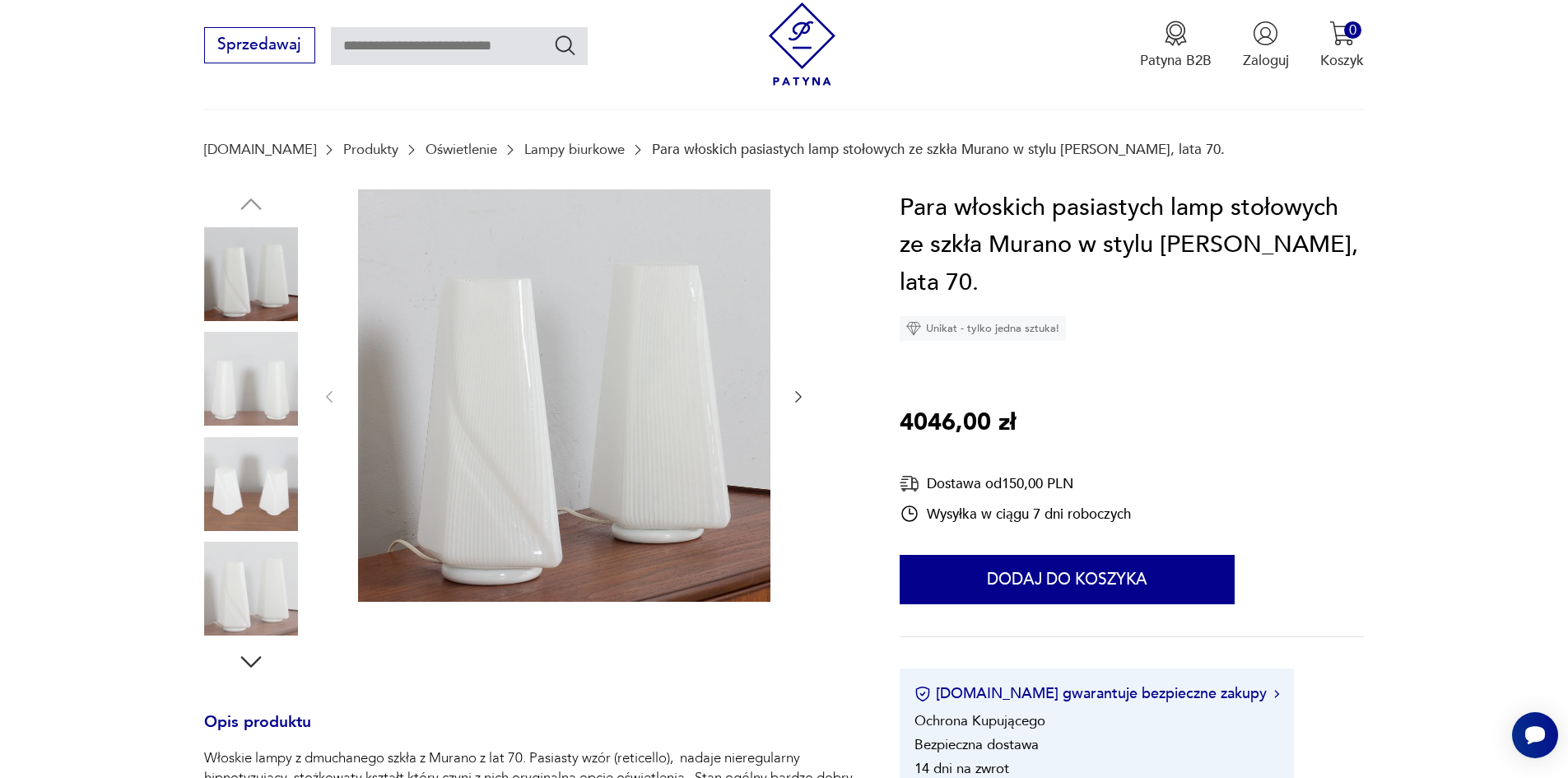
scroll to position [330, 0]
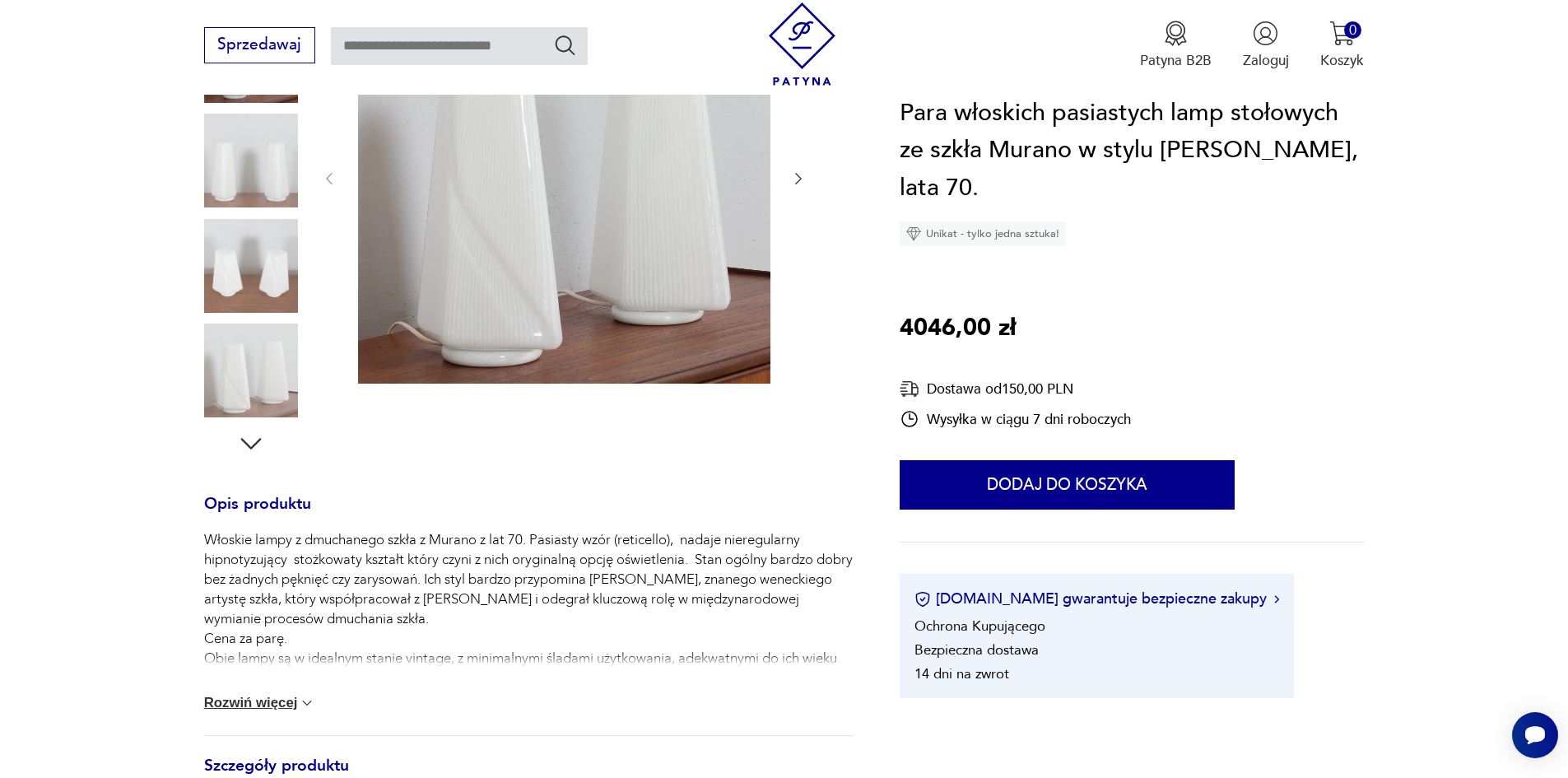
click at [256, 438] on icon "button" at bounding box center [251, 444] width 29 height 29
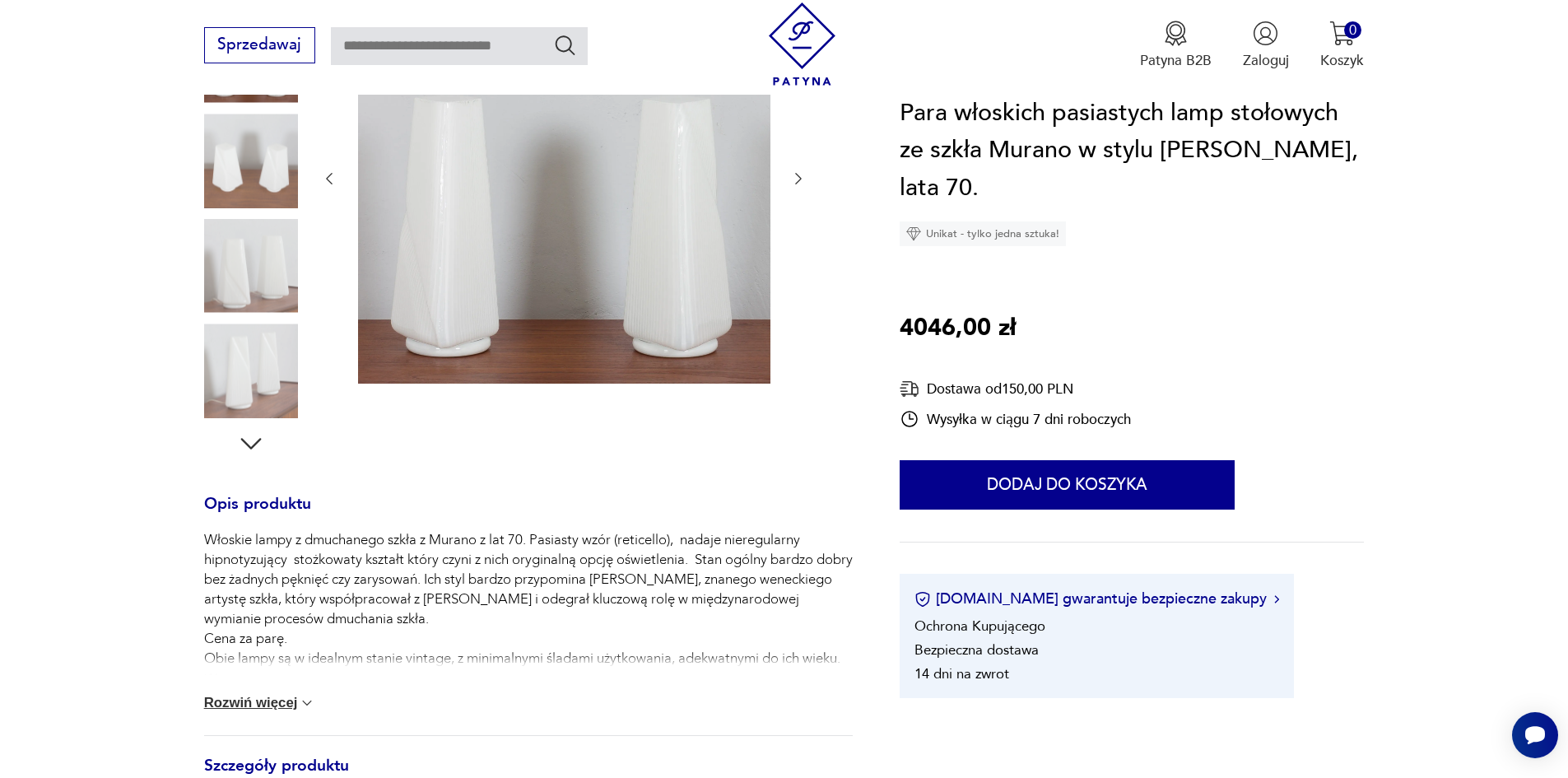
click at [256, 438] on icon "button" at bounding box center [251, 444] width 29 height 29
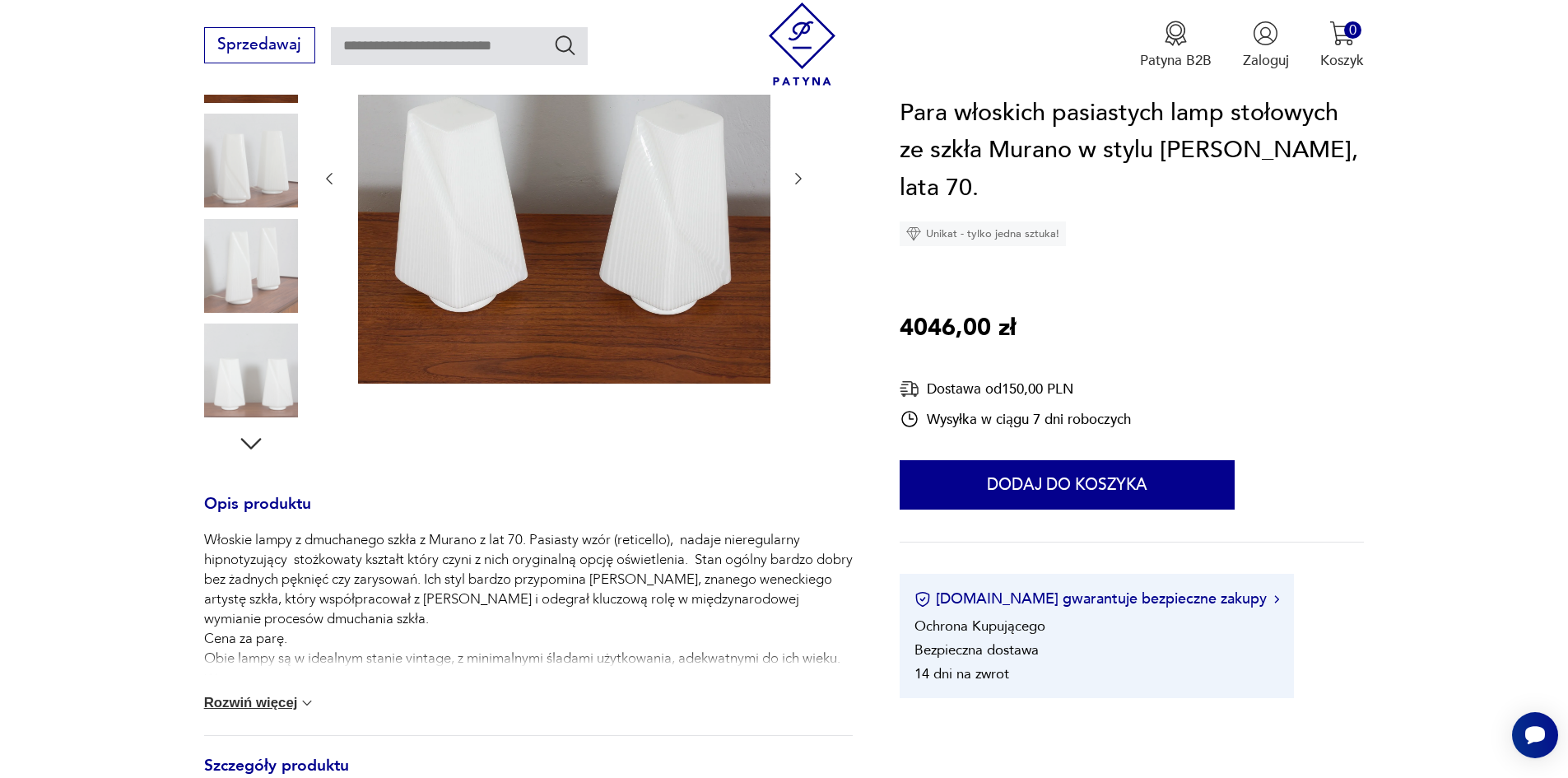
click at [256, 438] on icon "button" at bounding box center [251, 444] width 29 height 29
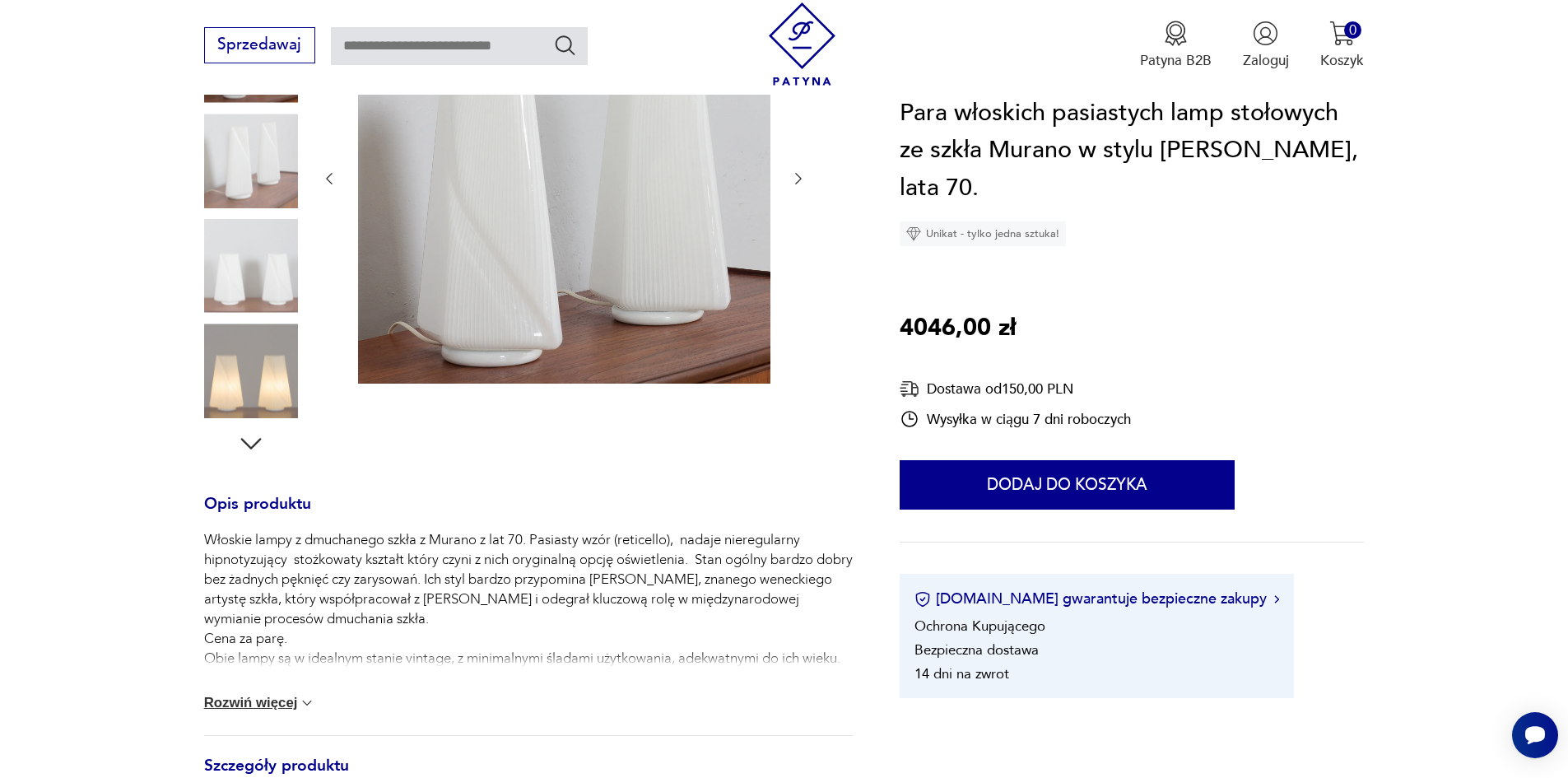
click at [256, 438] on icon "button" at bounding box center [251, 444] width 29 height 29
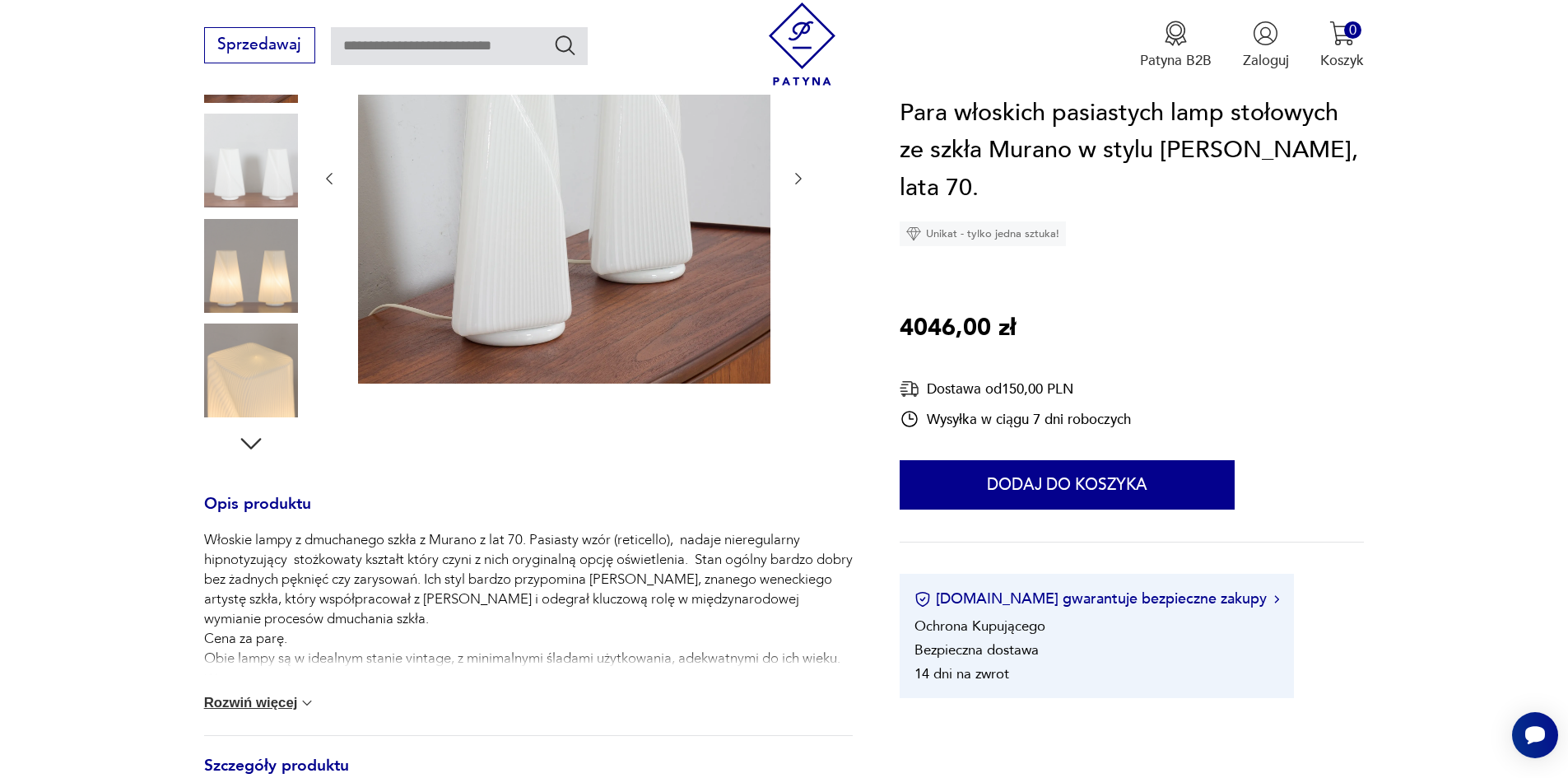
click at [242, 280] on img at bounding box center [251, 265] width 94 height 94
